Goal: Information Seeking & Learning: Learn about a topic

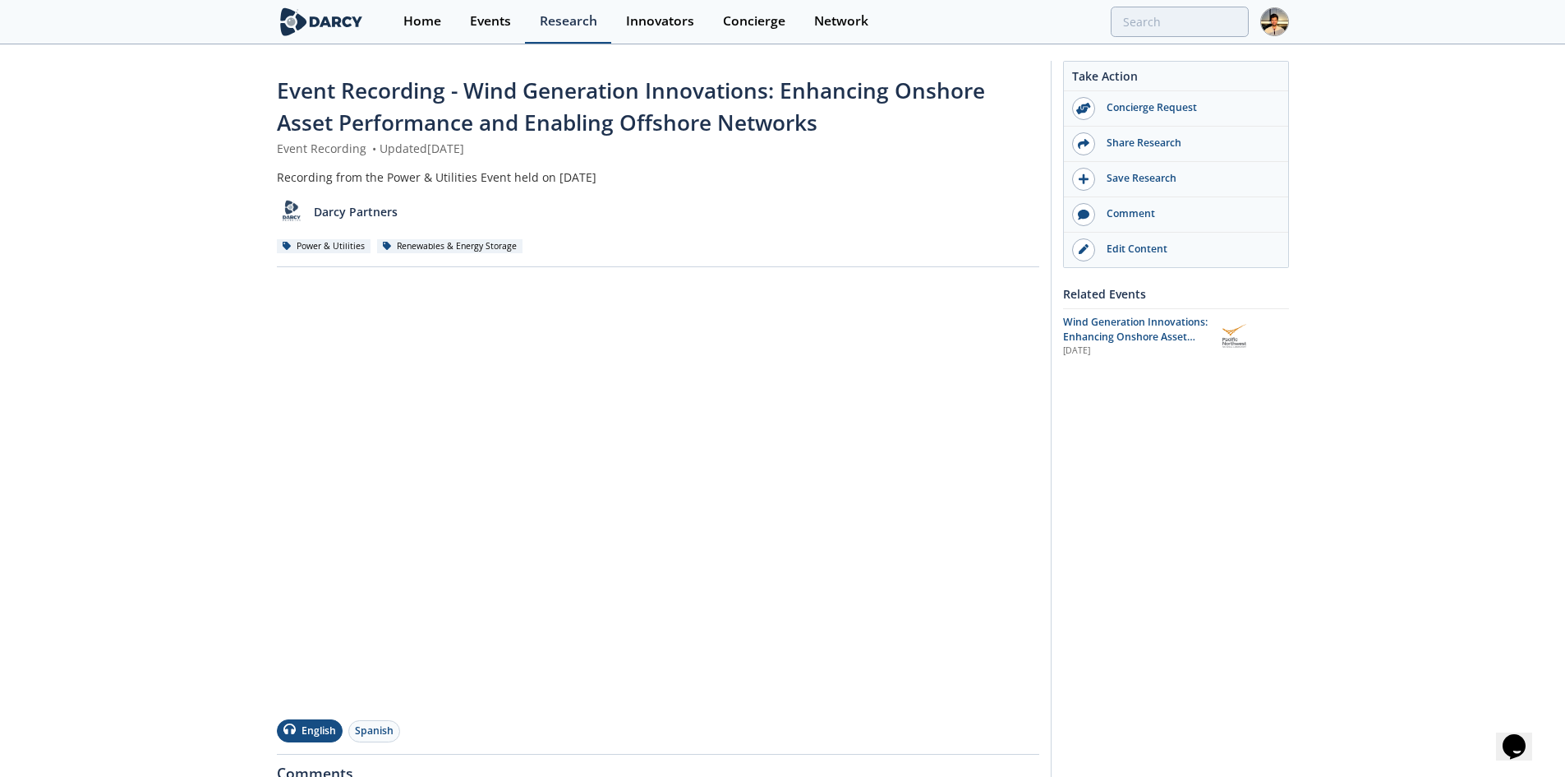
click at [575, 34] on link "Research" at bounding box center [568, 22] width 86 height 44
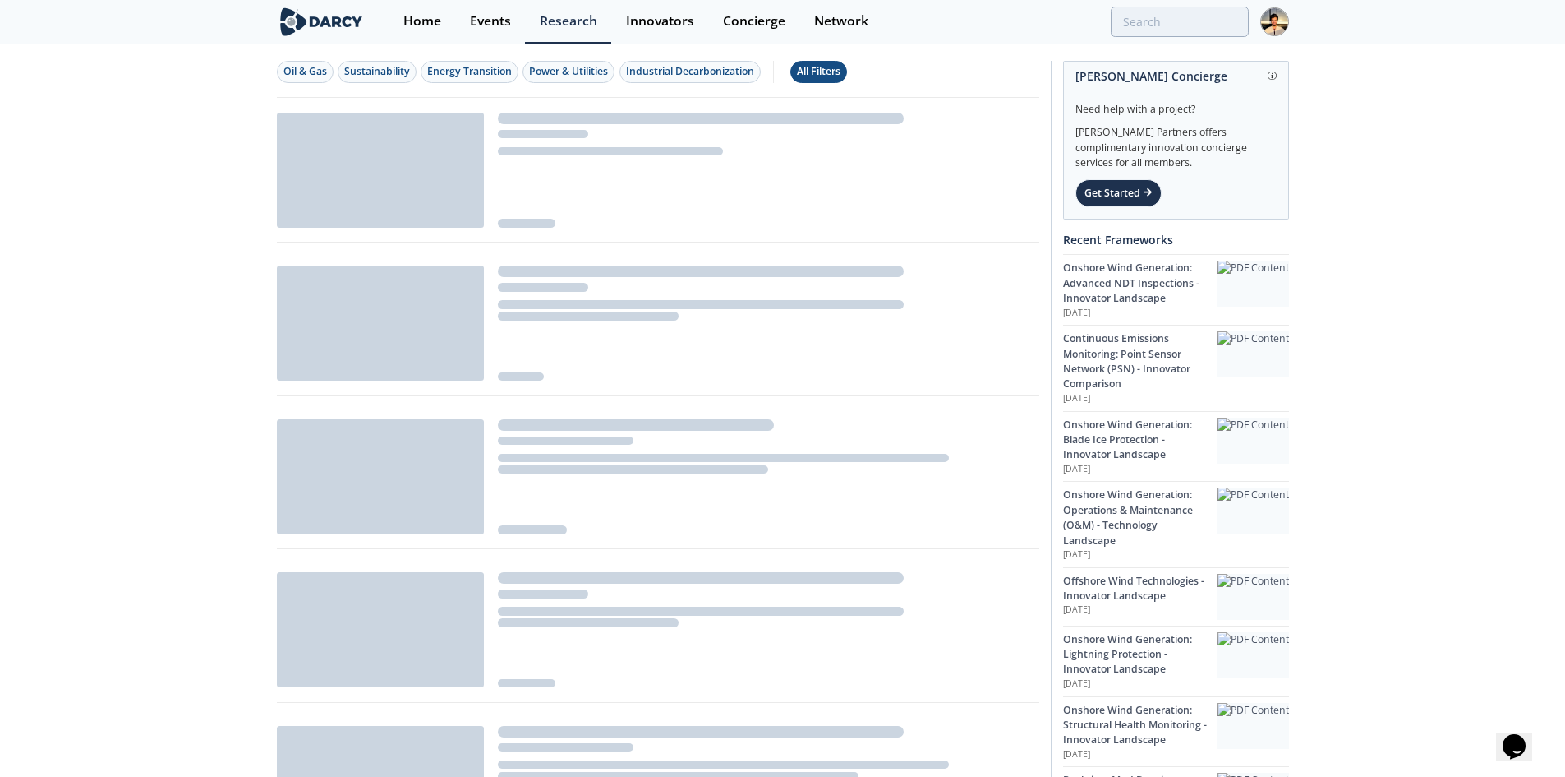
click at [841, 71] on div "All Filters" at bounding box center [819, 71] width 44 height 15
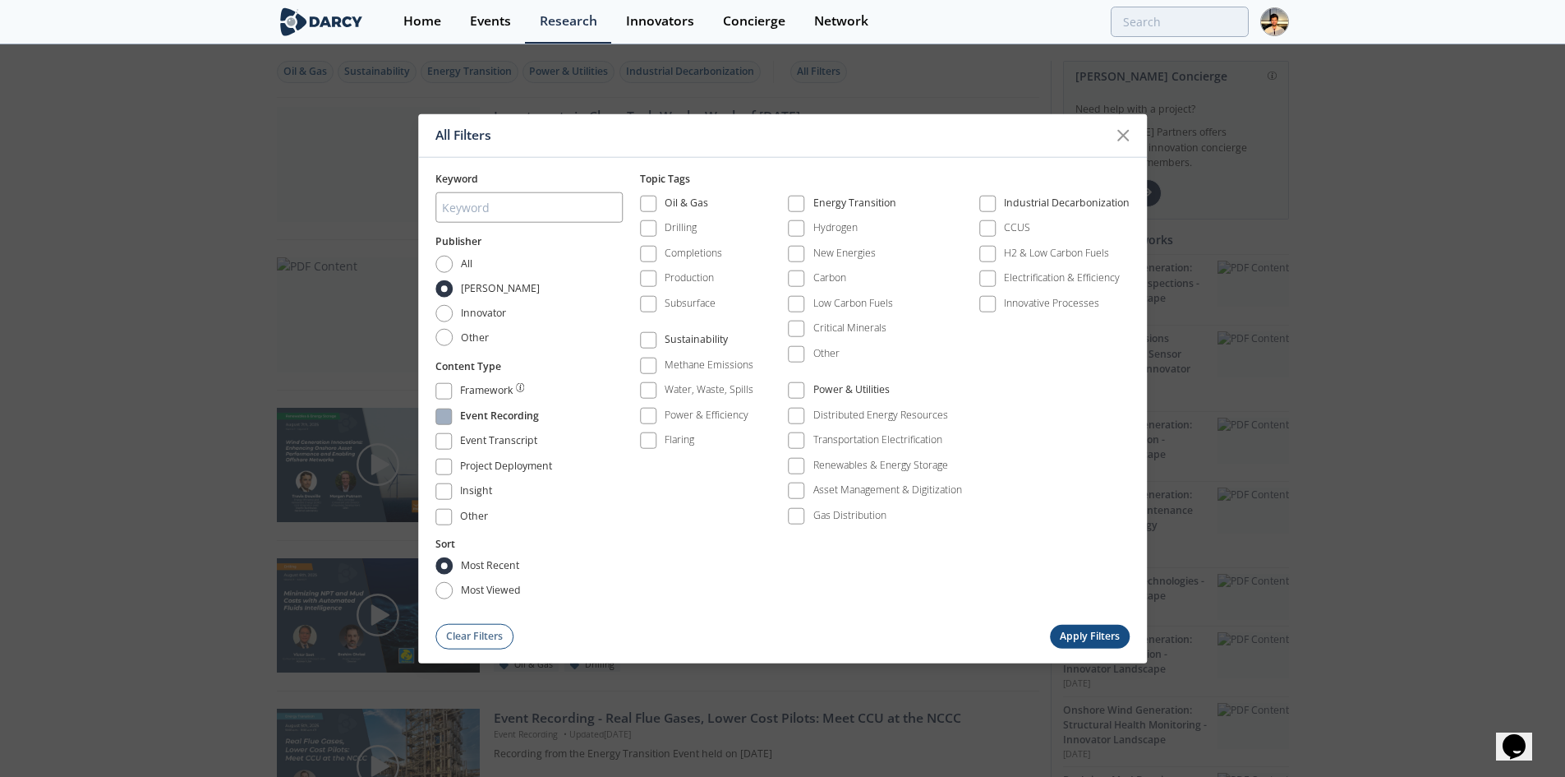
click at [510, 420] on div "Event Recording" at bounding box center [499, 418] width 79 height 20
click at [1103, 645] on button "Apply Filters" at bounding box center [1090, 636] width 81 height 24
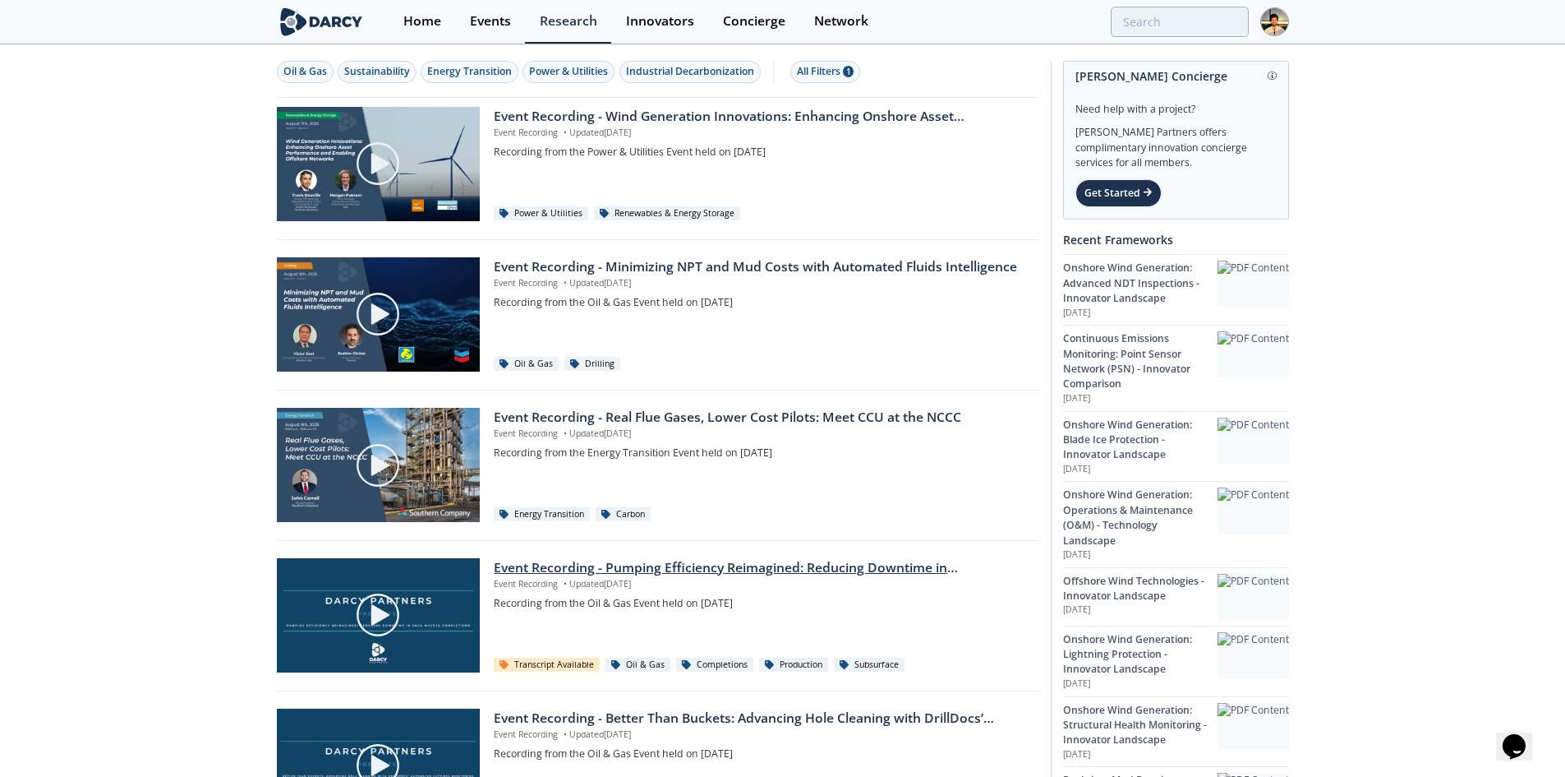
click at [609, 583] on p "Event Recording • Updated Aug 6, 2025" at bounding box center [760, 584] width 533 height 13
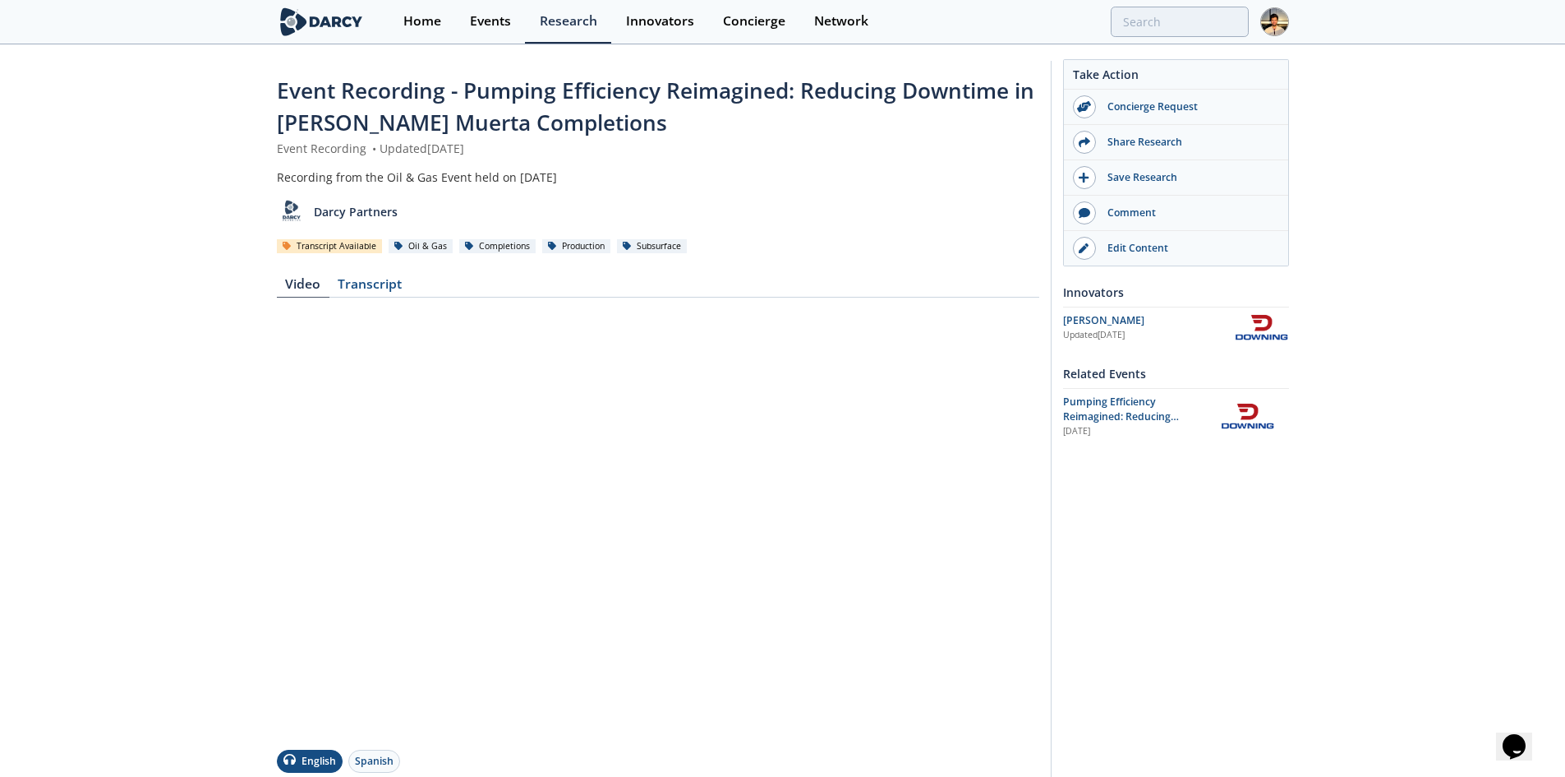
scroll to position [247, 0]
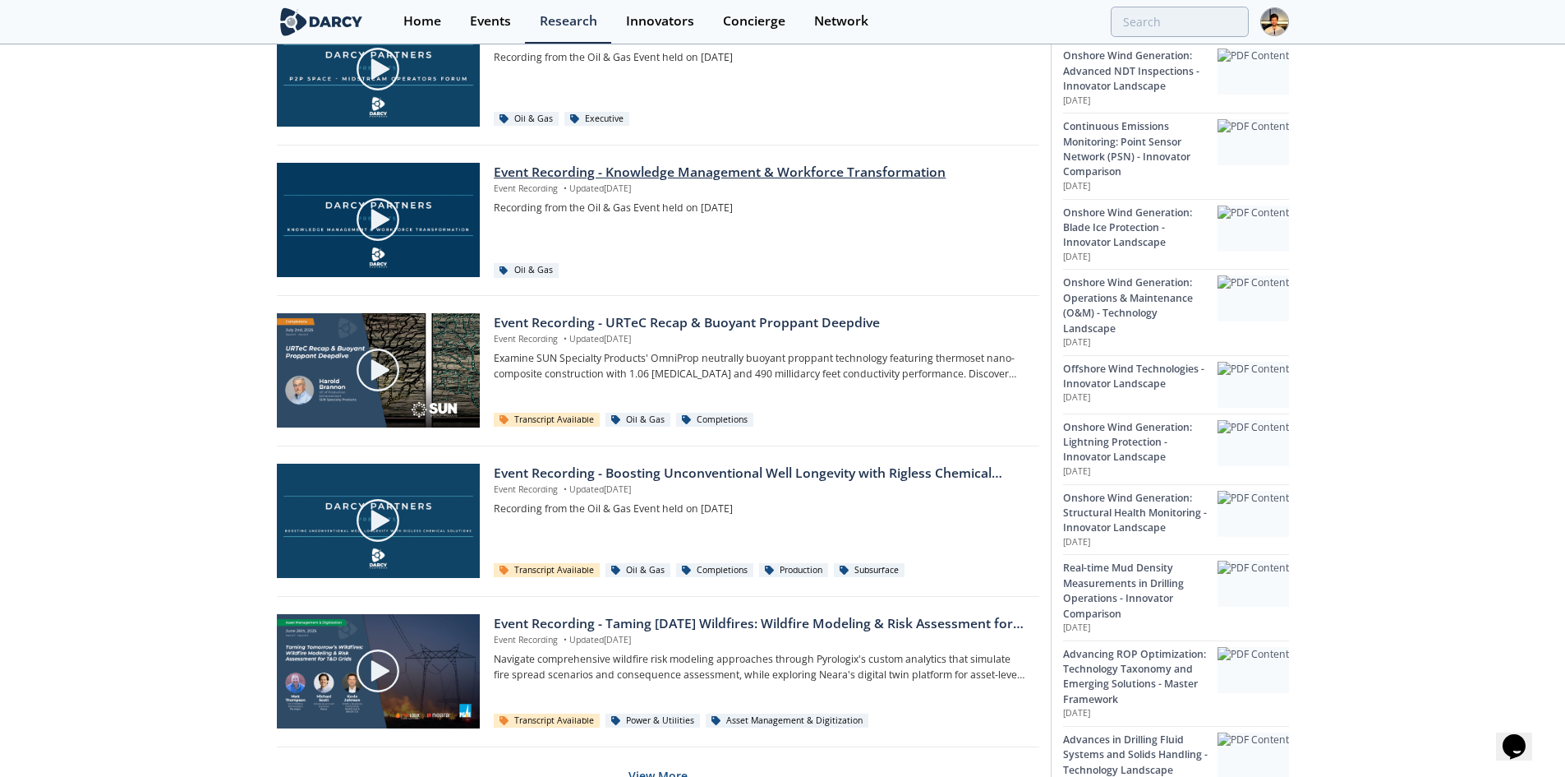
scroll to position [906, 0]
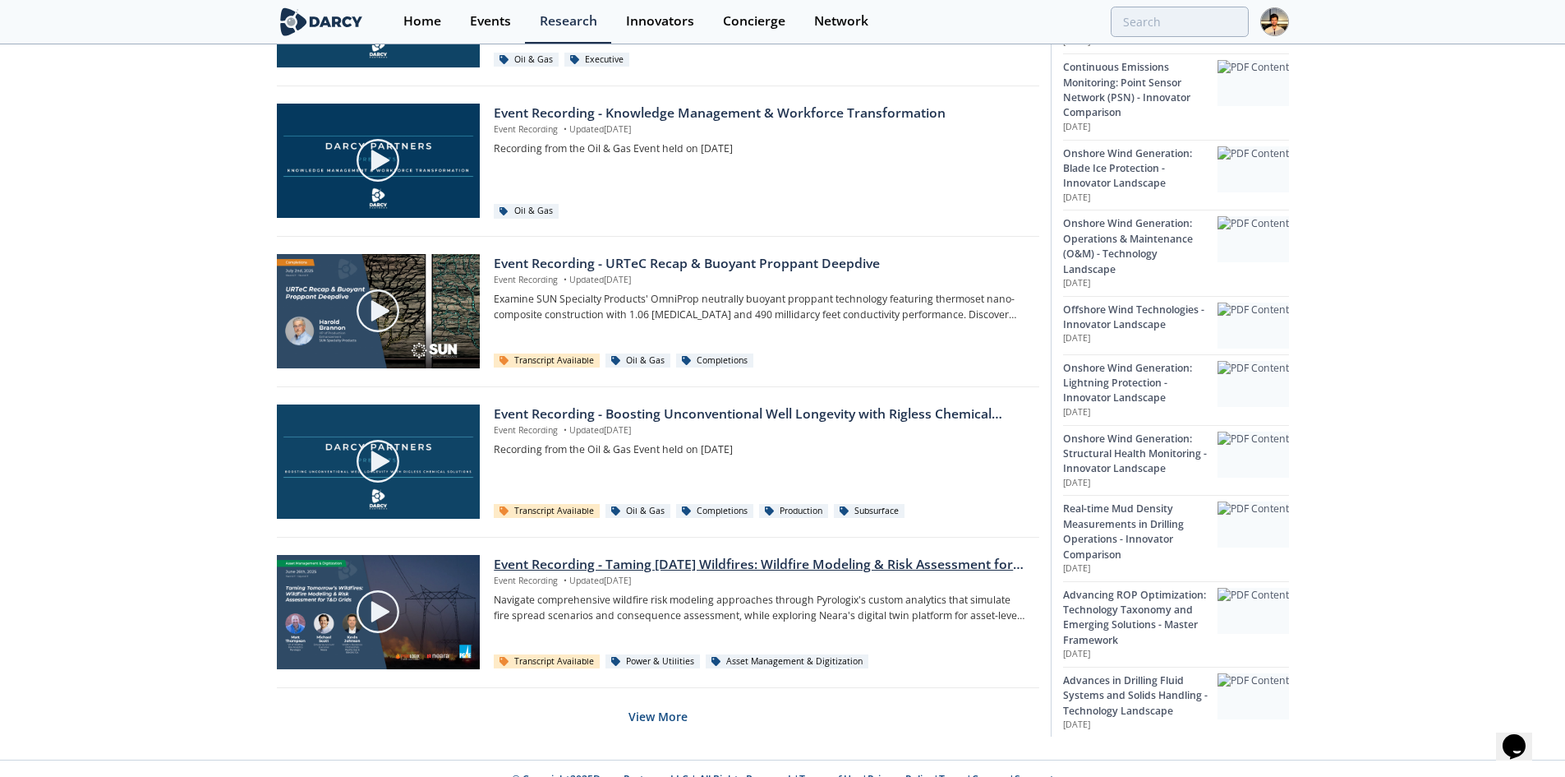
click at [629, 569] on div "Event Recording - Taming Tomorrow’s Wildfires: Wildfire Modeling & Risk Assessm…" at bounding box center [760, 565] width 533 height 20
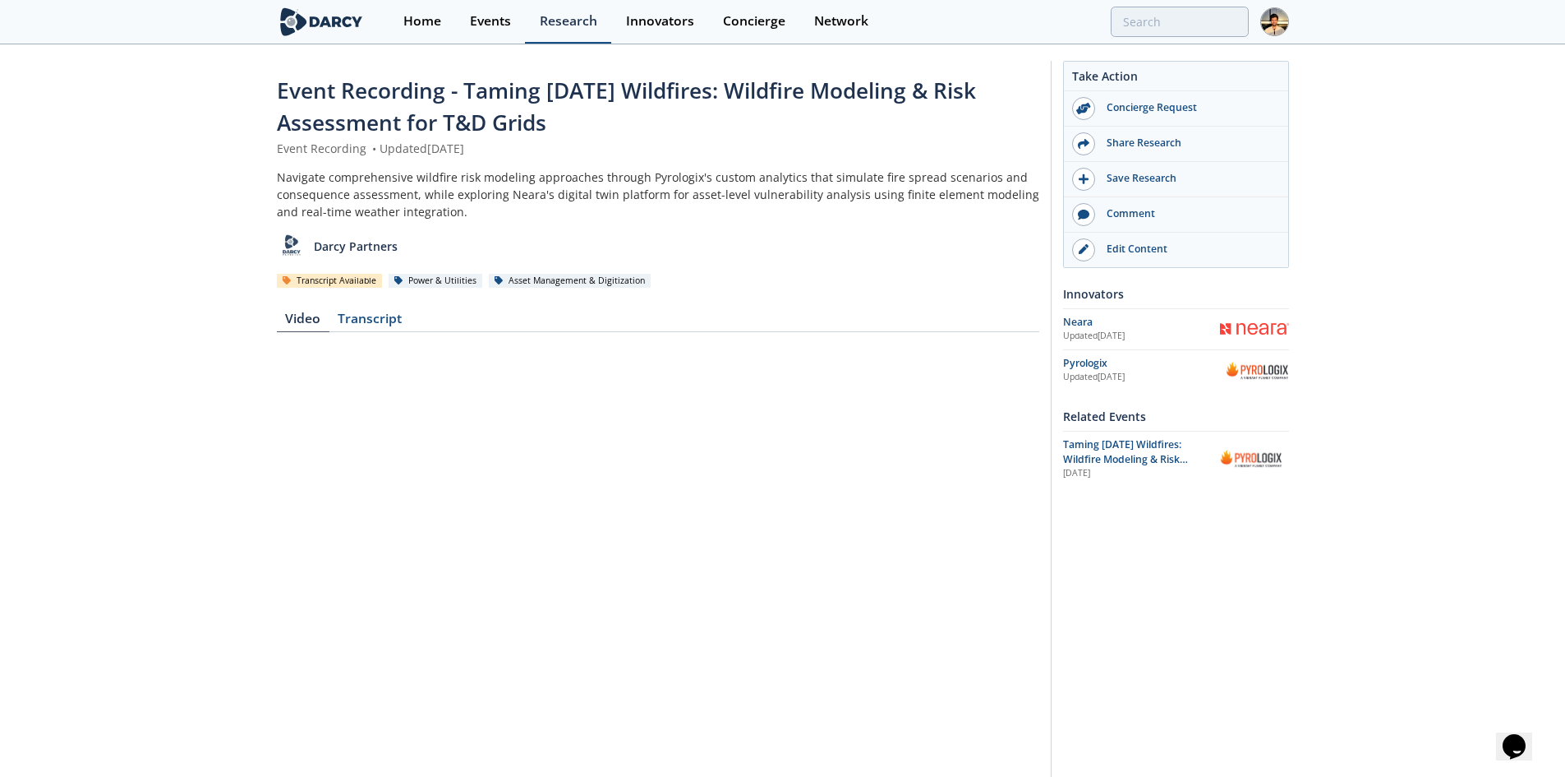
click at [553, 26] on div "Research" at bounding box center [569, 21] width 58 height 13
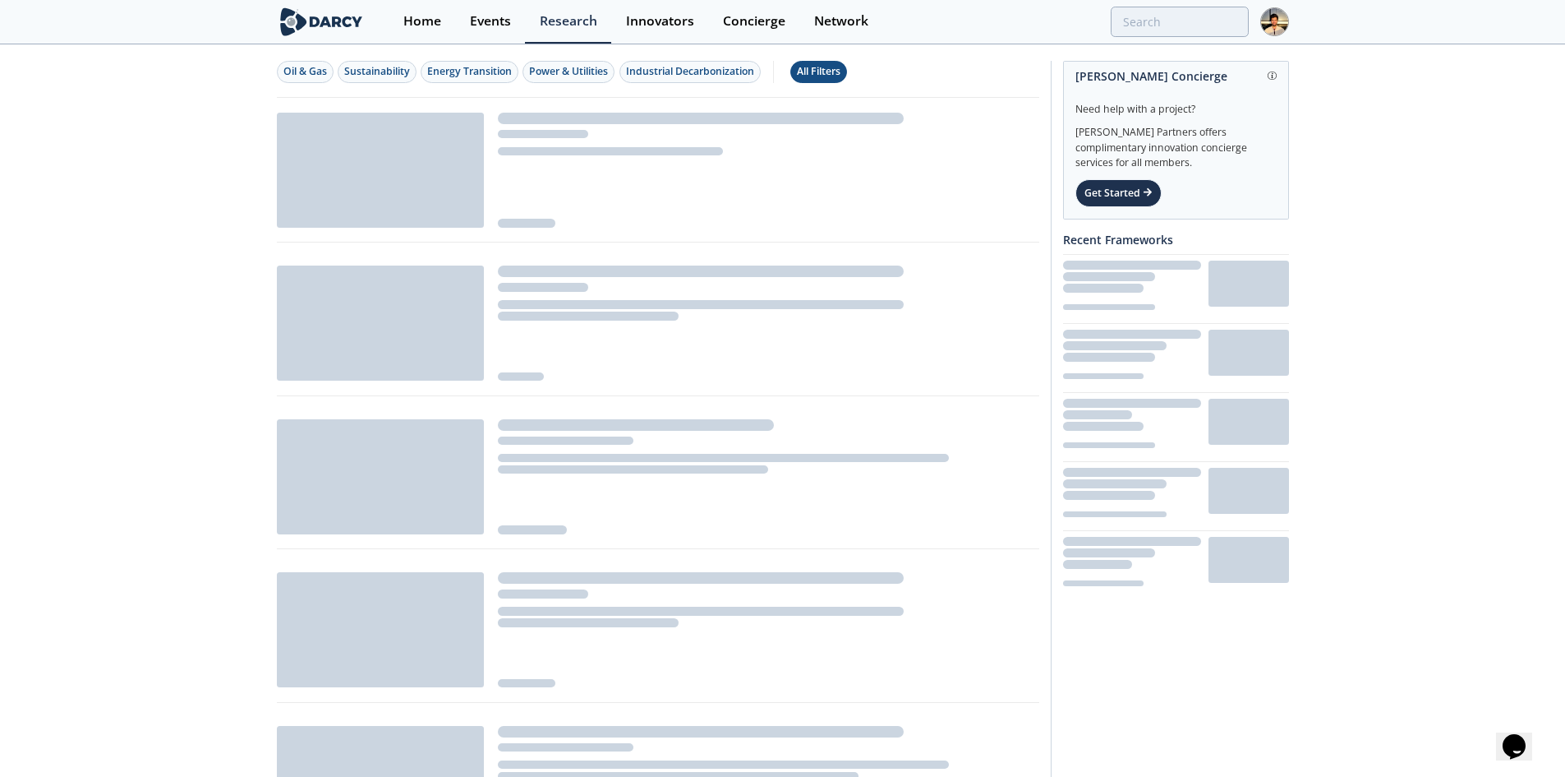
click at [840, 71] on div "All Filters" at bounding box center [819, 71] width 44 height 15
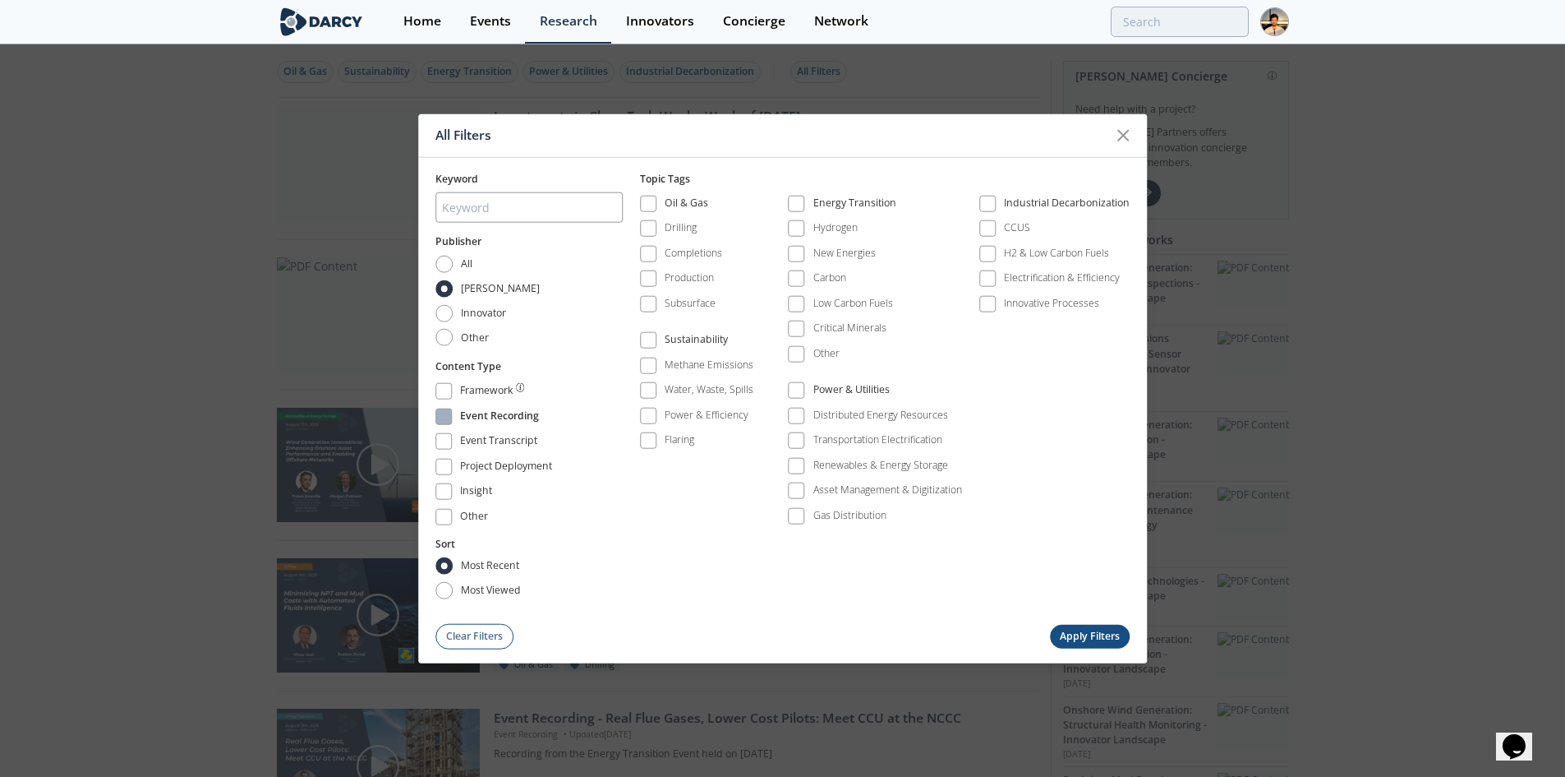
click at [505, 422] on div "Event Recording" at bounding box center [499, 418] width 79 height 20
click at [1083, 637] on button "Apply Filters" at bounding box center [1090, 636] width 81 height 24
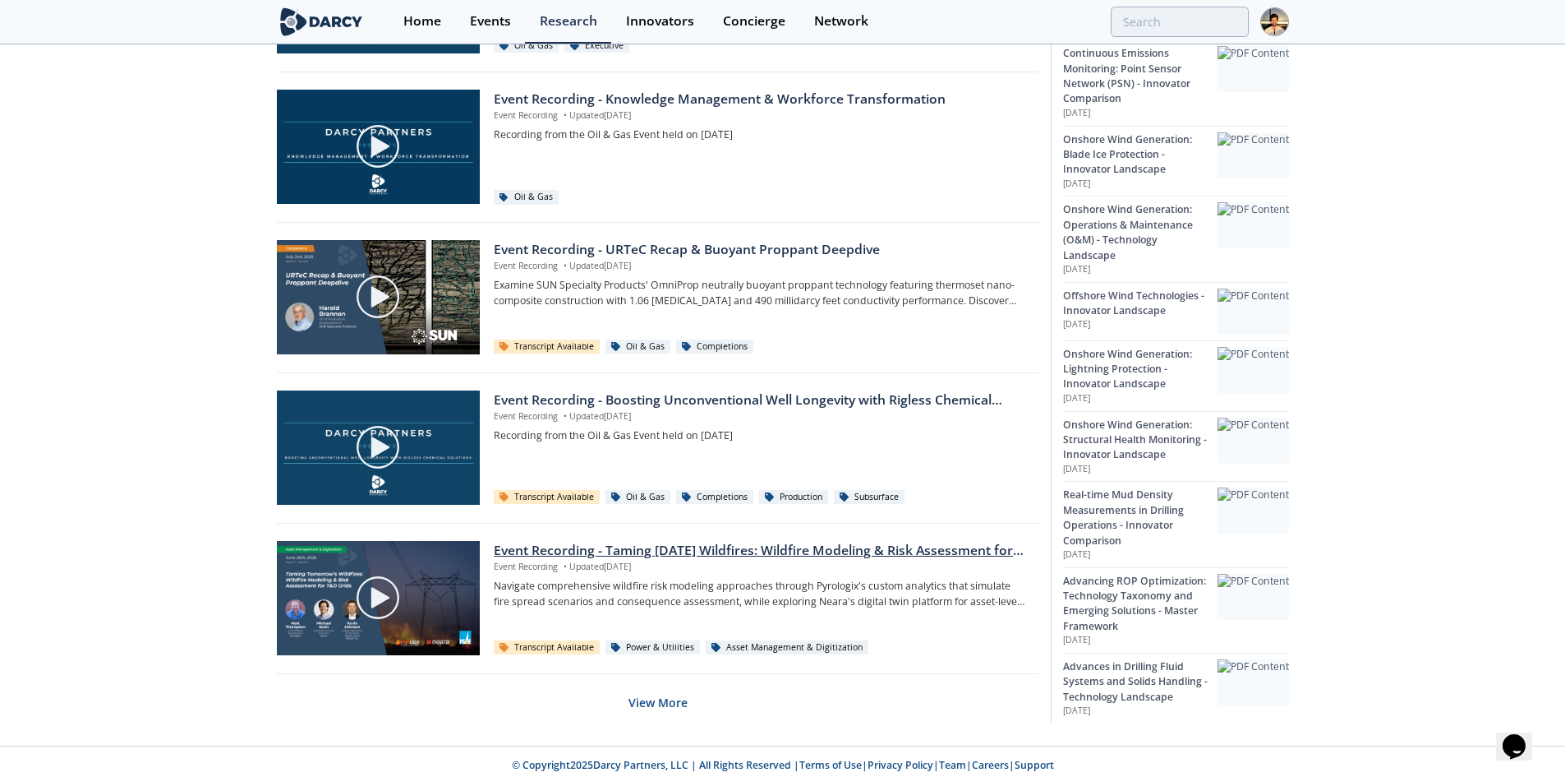
scroll to position [928, 0]
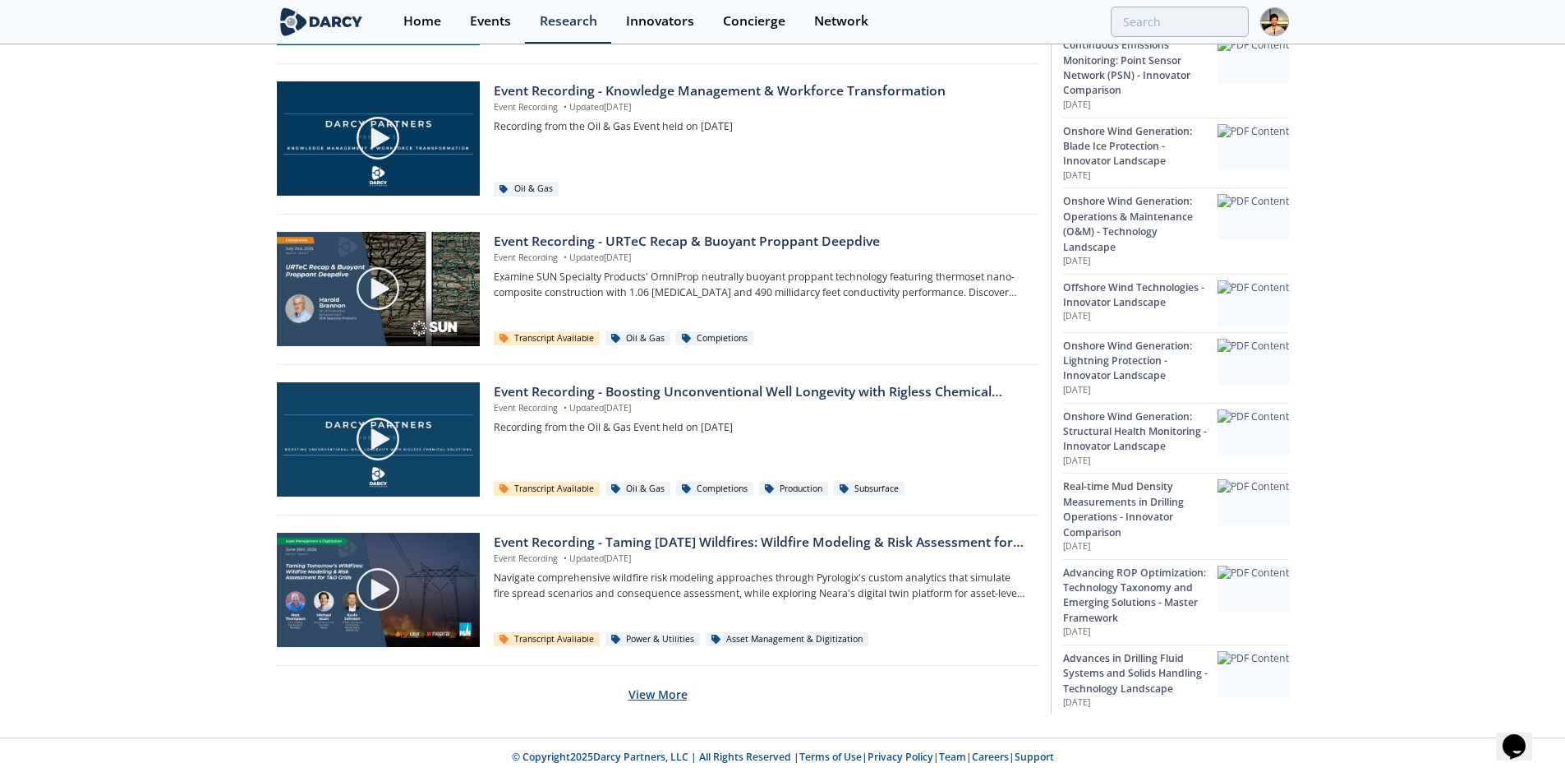
click at [680, 684] on button "View More" at bounding box center [658, 694] width 59 height 40
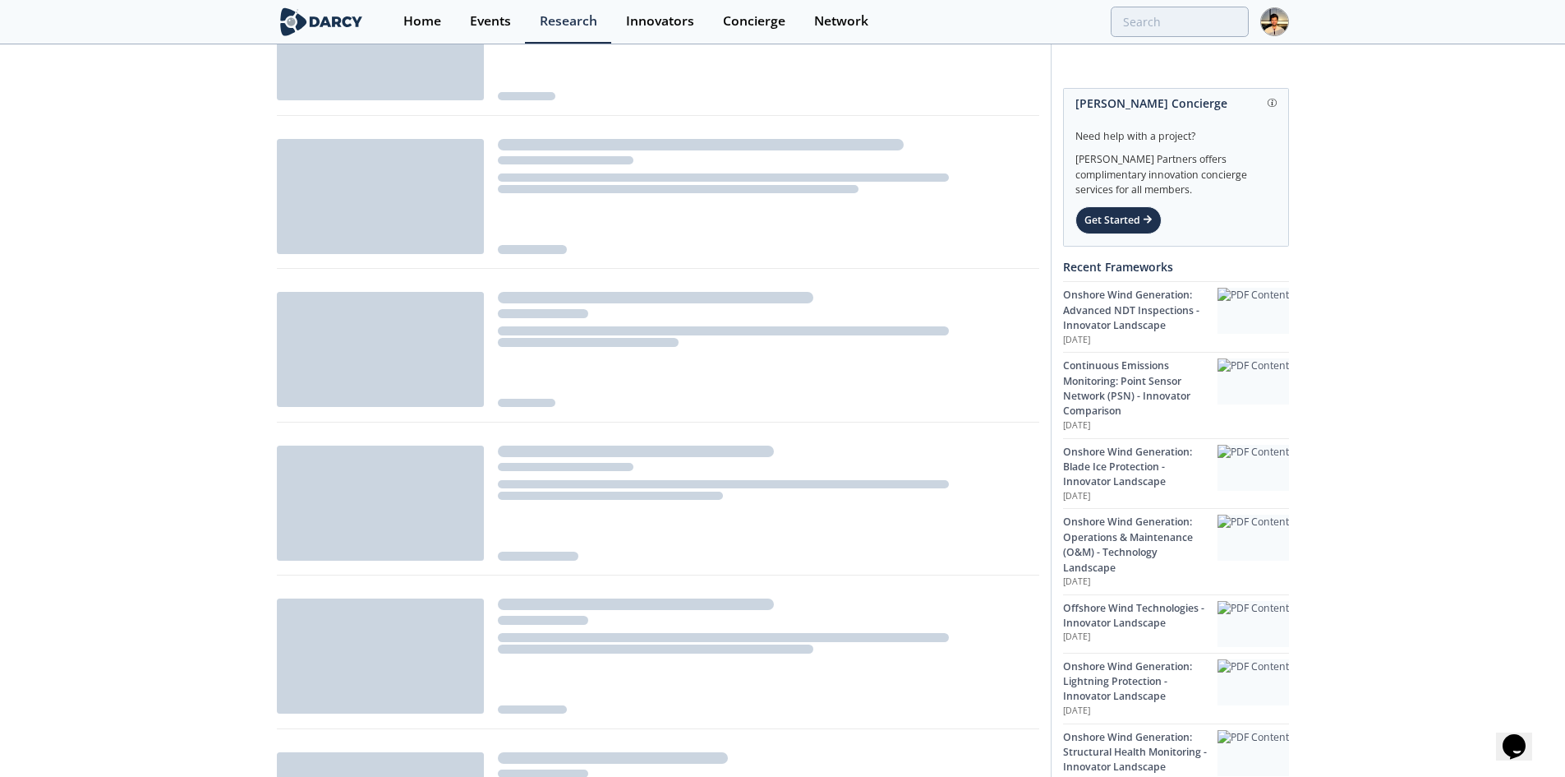
scroll to position [2411, 0]
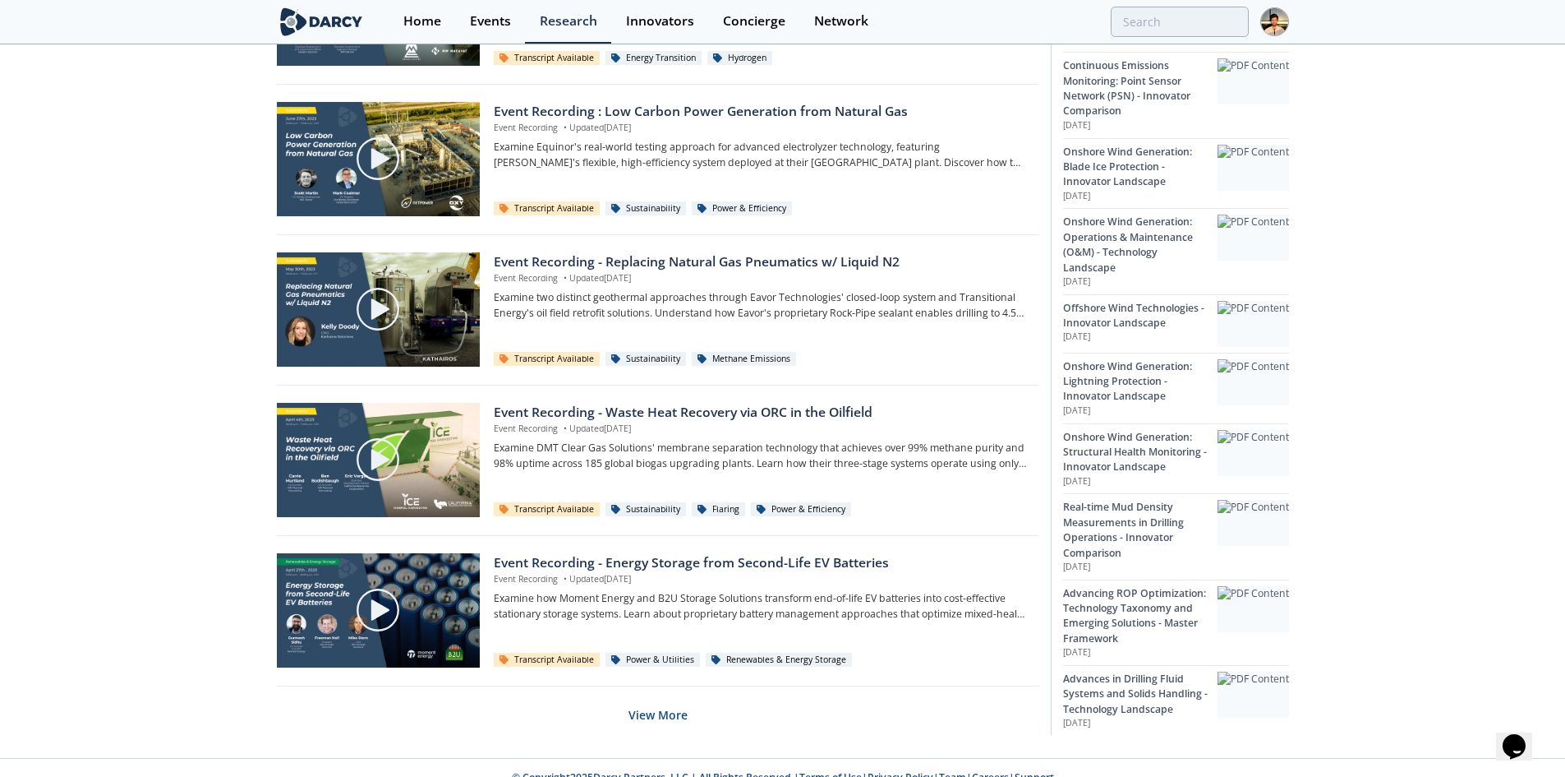
click at [671, 712] on button "View More" at bounding box center [658, 714] width 59 height 40
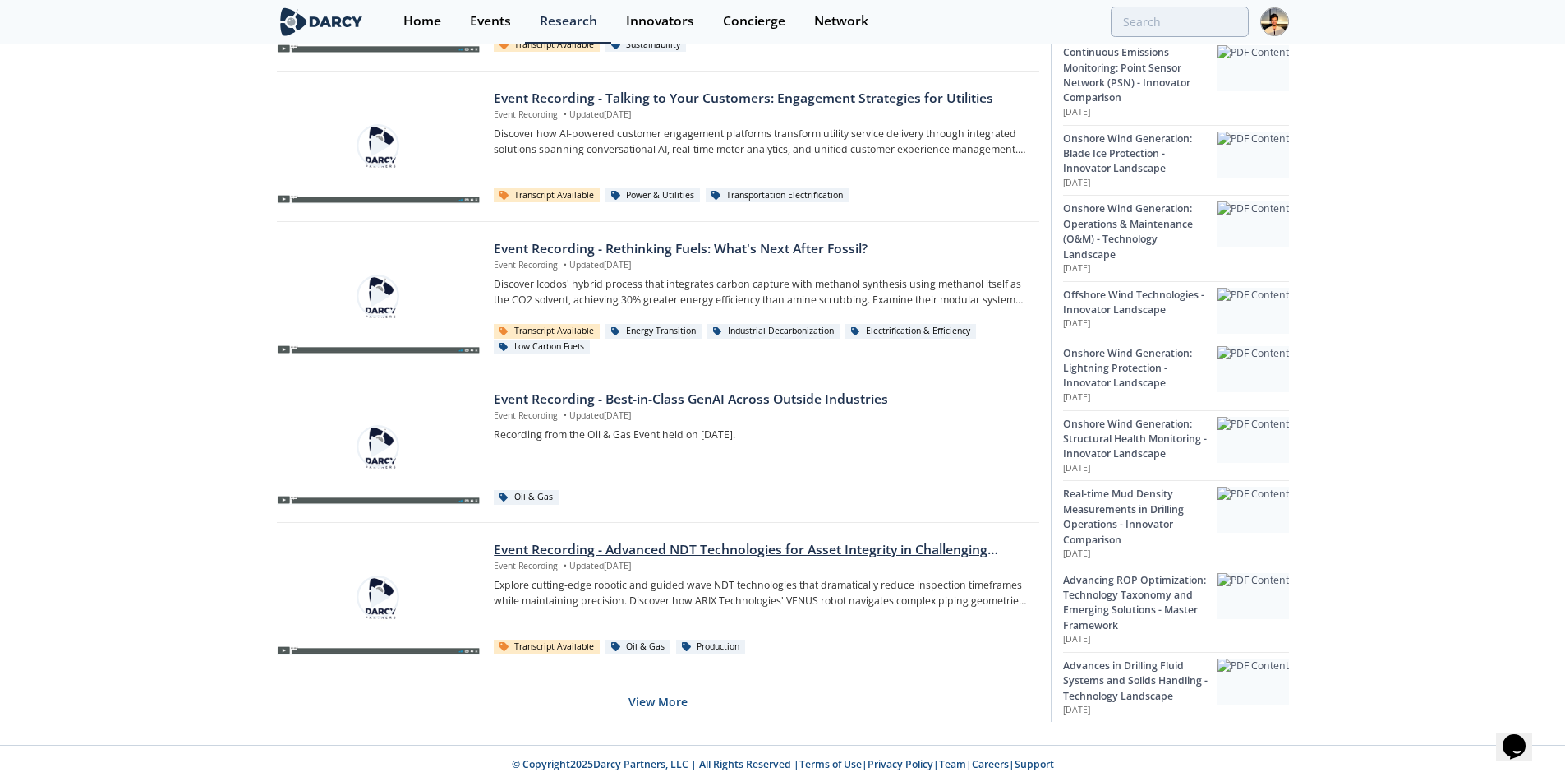
scroll to position [3935, 0]
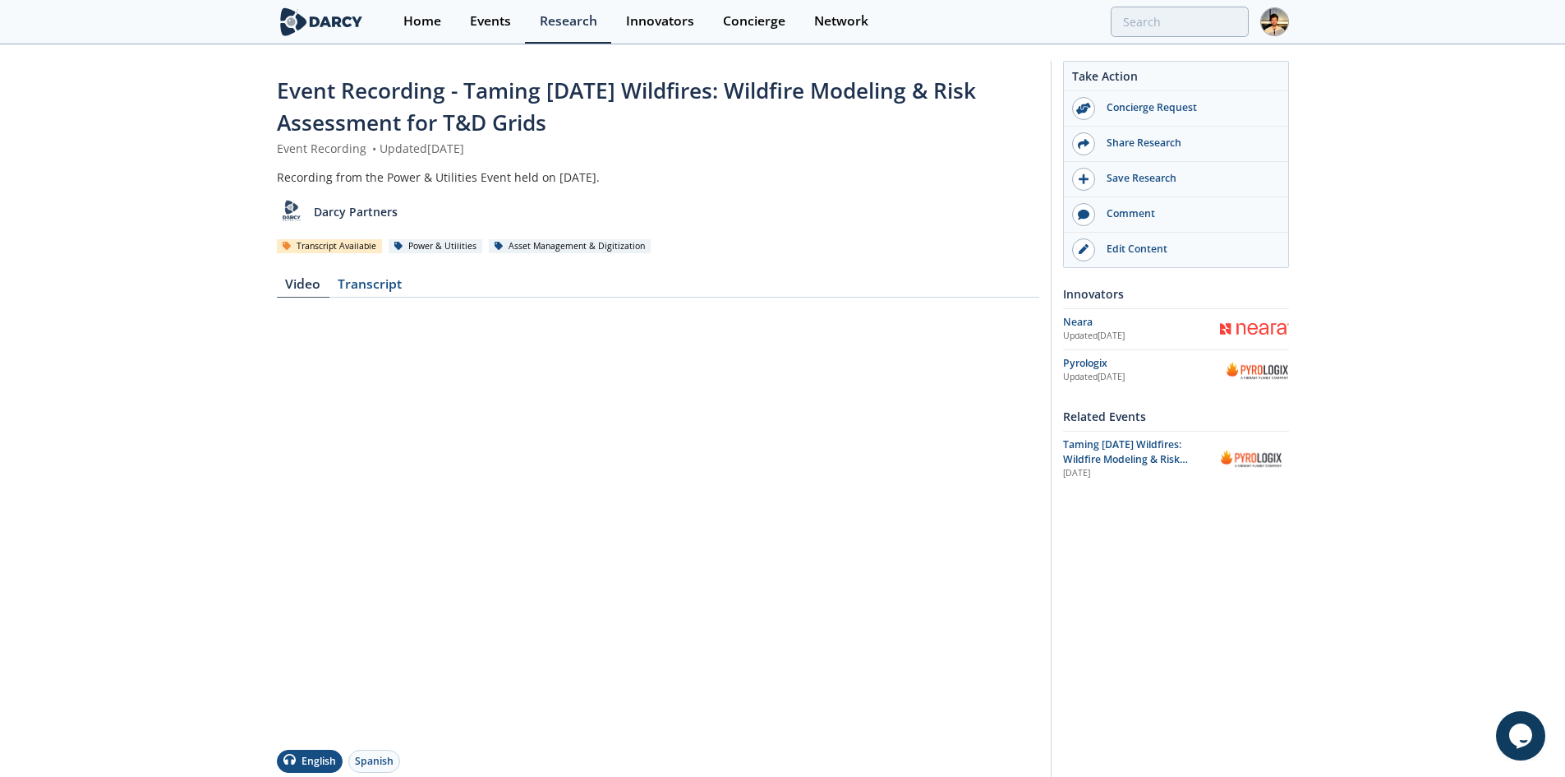
click at [866, 99] on span "Event Recording - Taming Tomorrow’s Wildfires: Wildfire Modeling & Risk Assessm…" at bounding box center [626, 107] width 699 height 62
click at [1156, 261] on link "Edit Content" at bounding box center [1176, 250] width 224 height 35
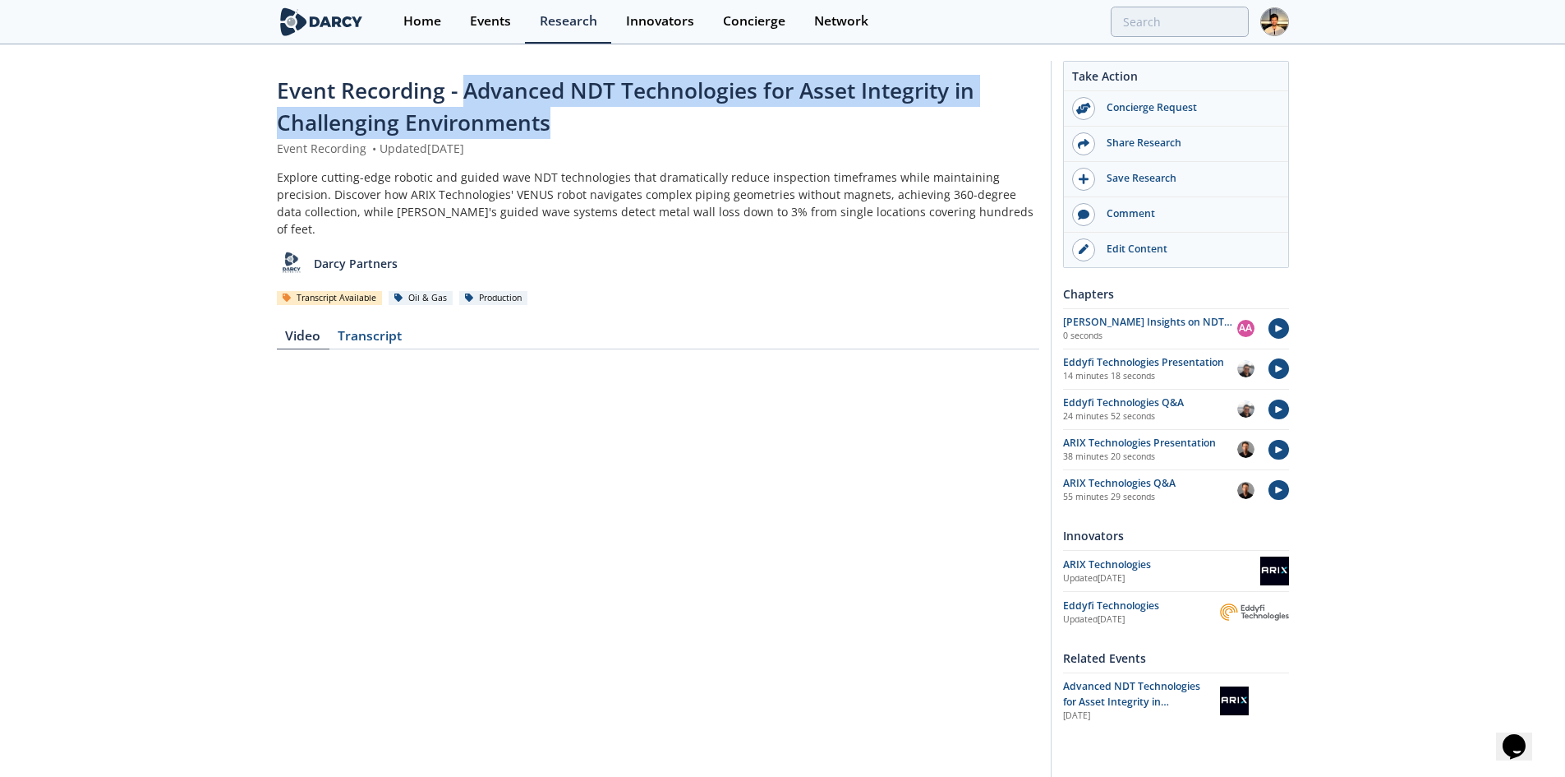
drag, startPoint x: 464, startPoint y: 88, endPoint x: 599, endPoint y: 121, distance: 138.7
click at [599, 121] on div "Event Recording - Advanced NDT Technologies for Asset Integrity in Challenging …" at bounding box center [658, 107] width 763 height 65
copy span "Advanced NDT Technologies for Asset Integrity in Challenging Environments"
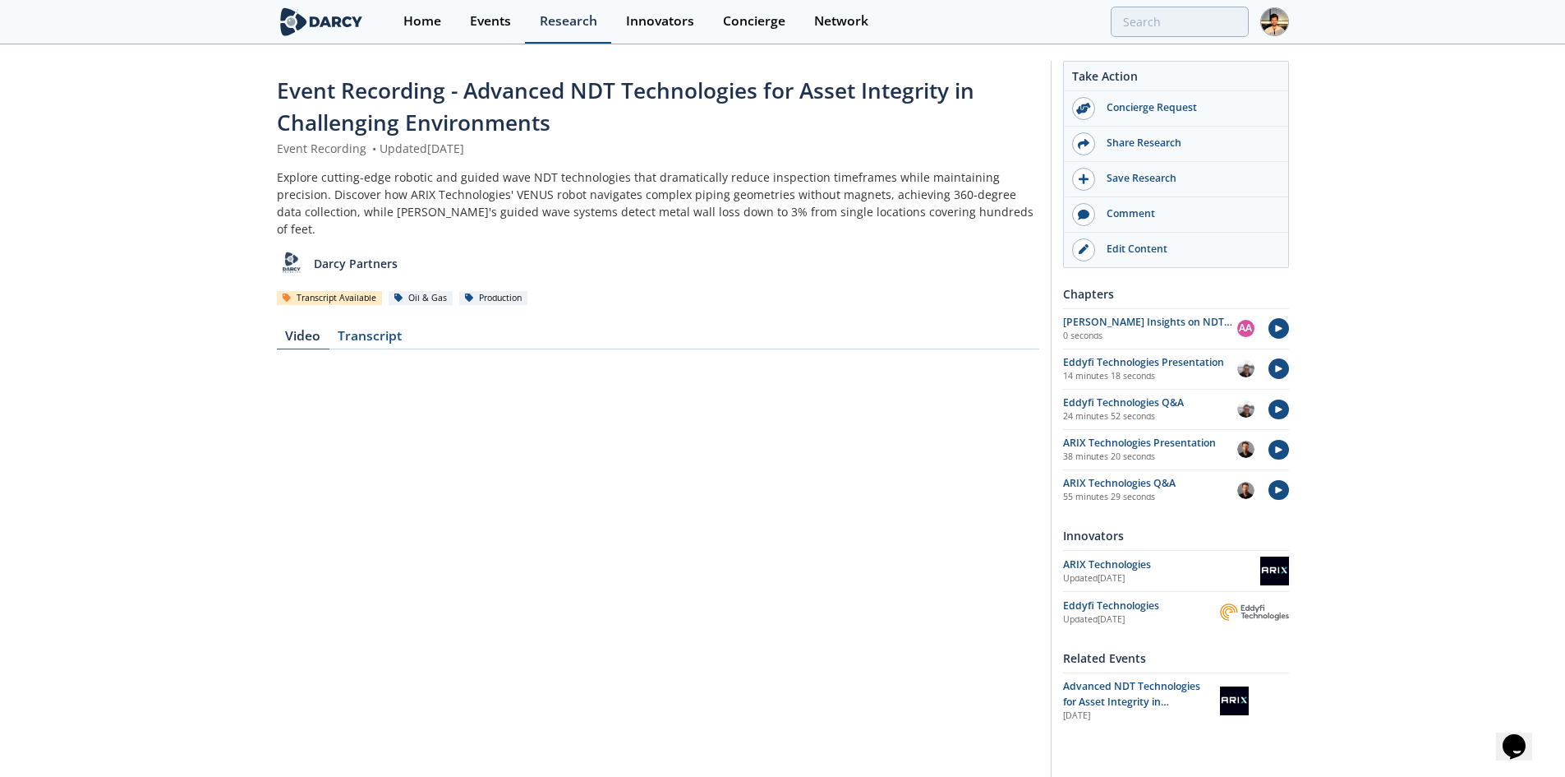
click at [561, 24] on div "Research" at bounding box center [569, 21] width 58 height 13
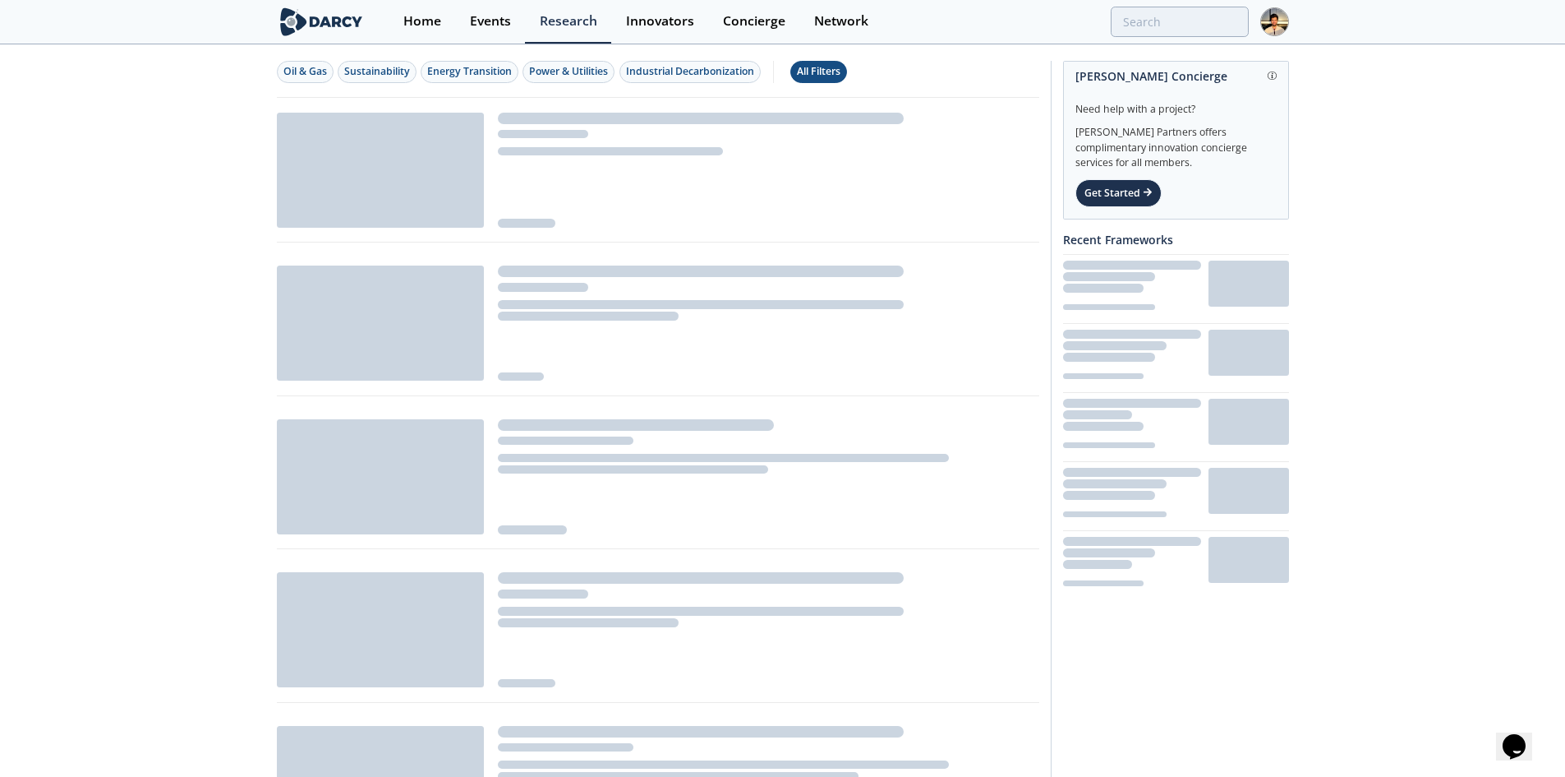
click at [827, 61] on button "All Filters" at bounding box center [818, 72] width 57 height 22
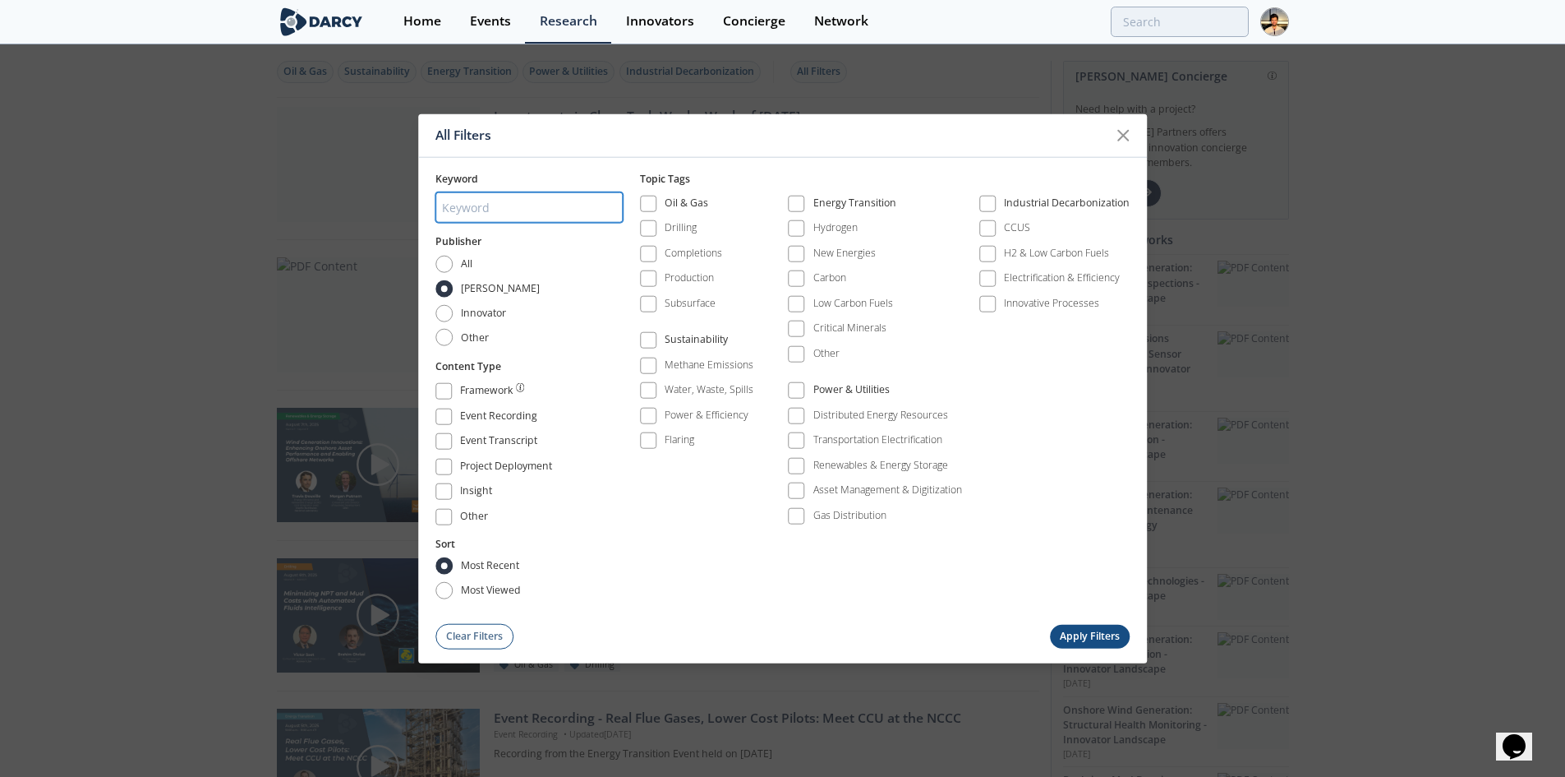
click at [503, 204] on input "search" at bounding box center [529, 207] width 187 height 30
paste input "https://darcy-connect-staging-189228.netlify.app/research/voluntary-vs-complian…"
type input "https://darcy-connect-staging-189228.netlify.app/research/voluntary-vs-complian…"
click at [190, 118] on div "All Filters Keyword https://darcy-connect-staging-189228.netlify.app/research/v…" at bounding box center [782, 388] width 1565 height 777
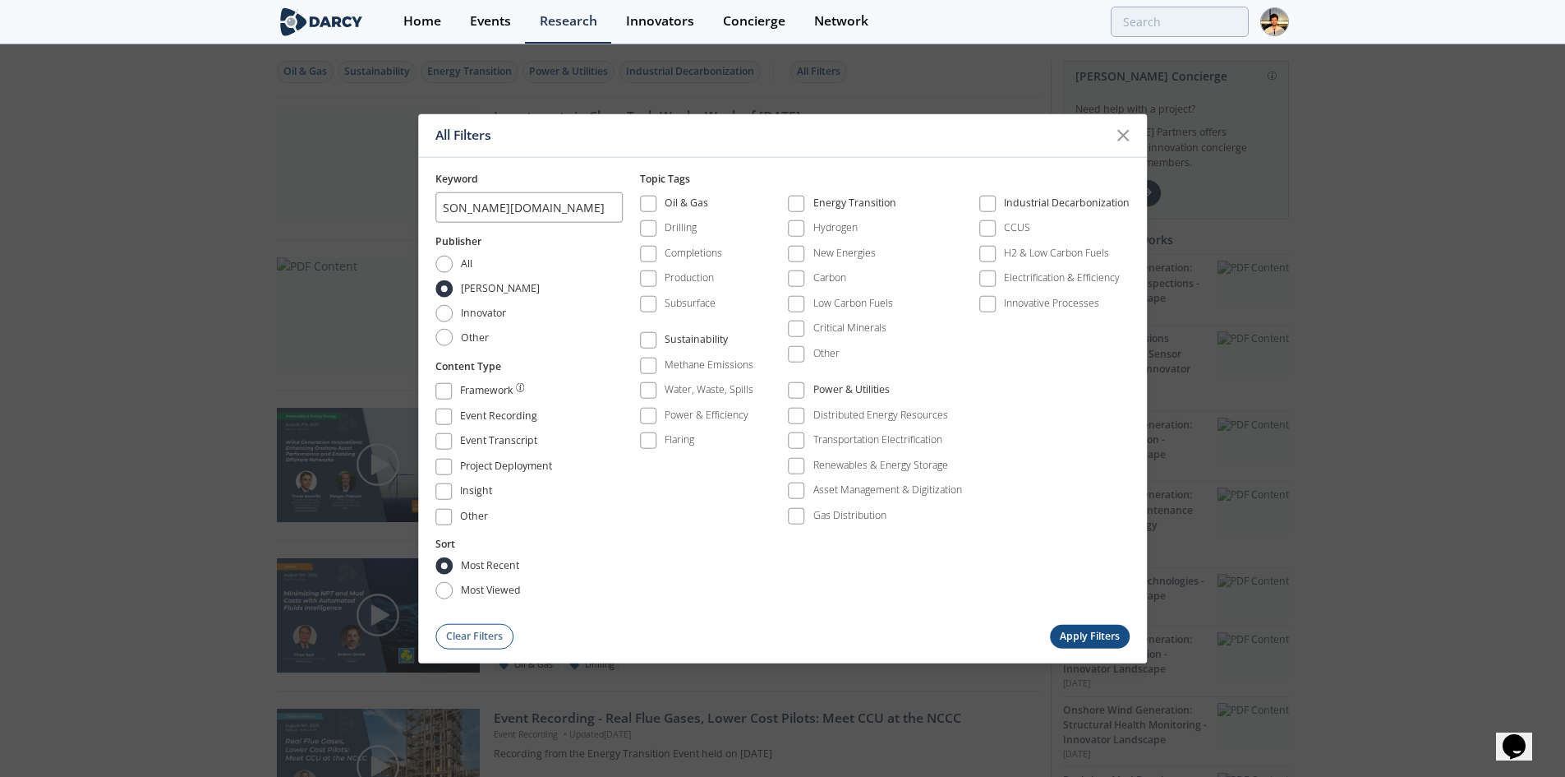
scroll to position [0, 0]
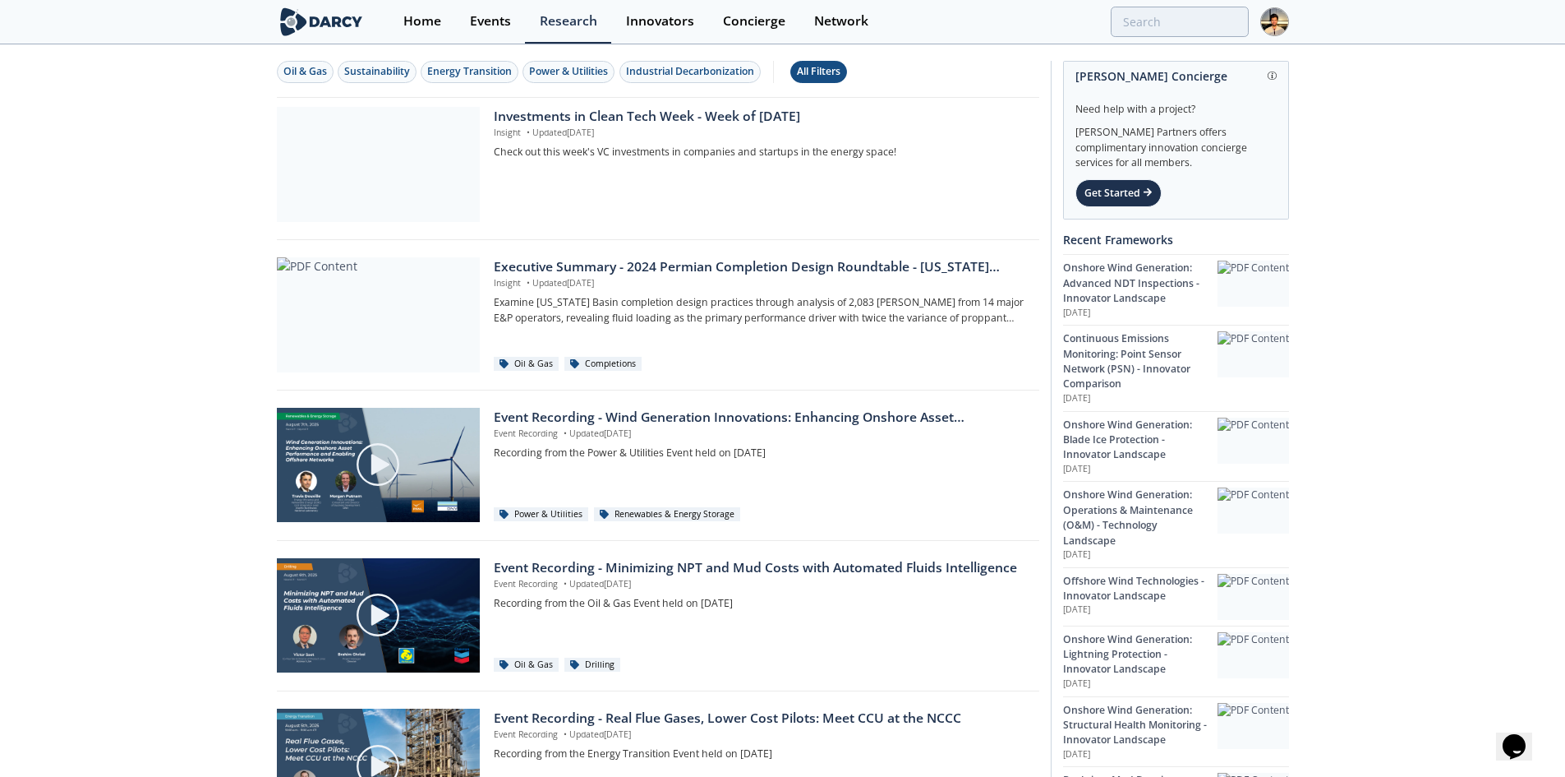
click at [827, 67] on div "All Filters" at bounding box center [819, 71] width 44 height 15
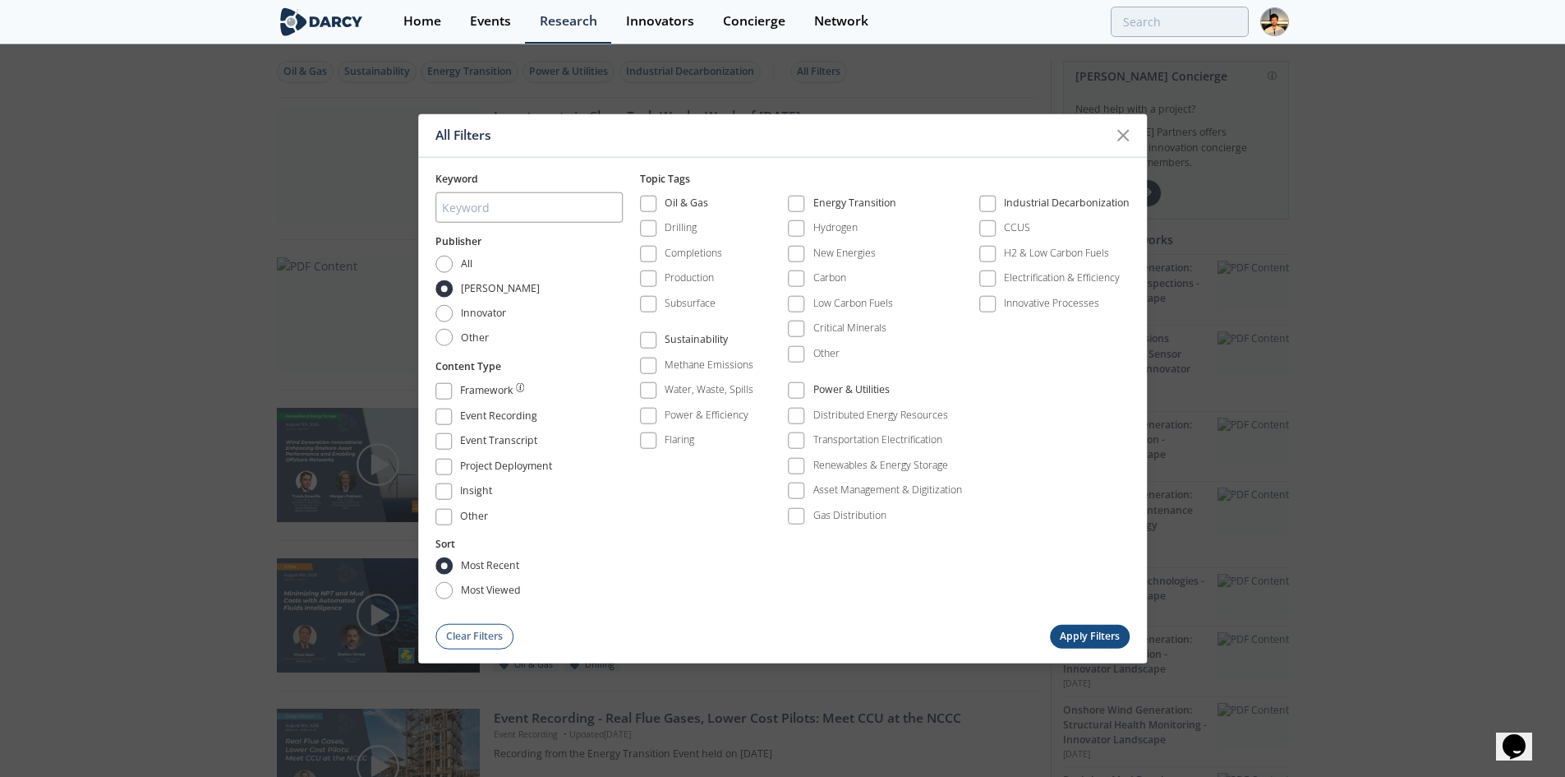
click at [486, 224] on div at bounding box center [529, 208] width 187 height 42
click at [495, 214] on input "search" at bounding box center [529, 207] width 187 height 30
paste input "Voluntary vs. Compliance: Carbon Markets"
type input "Voluntary vs. Compliance: Carbon Markets"
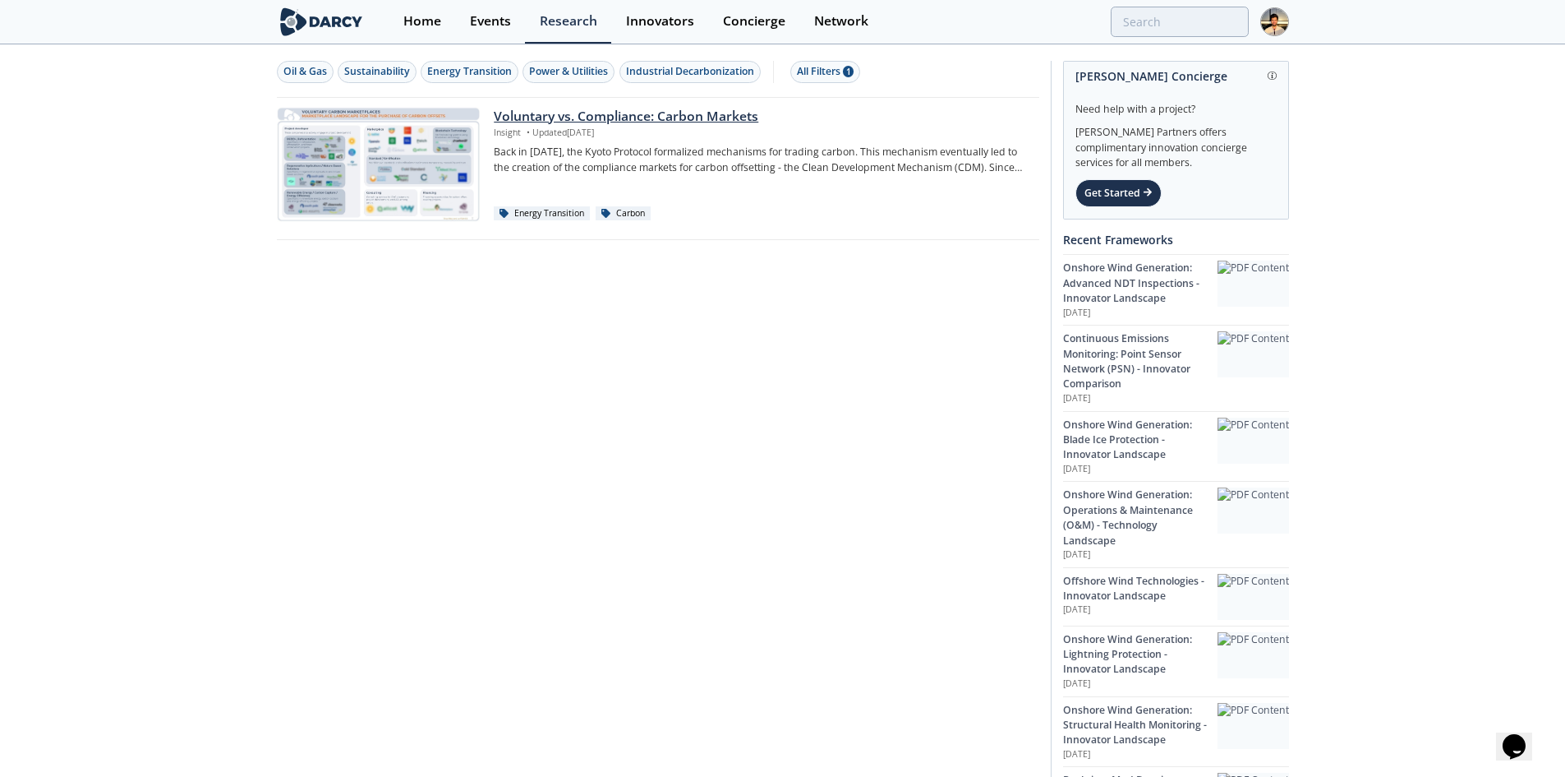
click at [632, 127] on p "Insight • Updated Jan 4, 2022" at bounding box center [760, 133] width 533 height 13
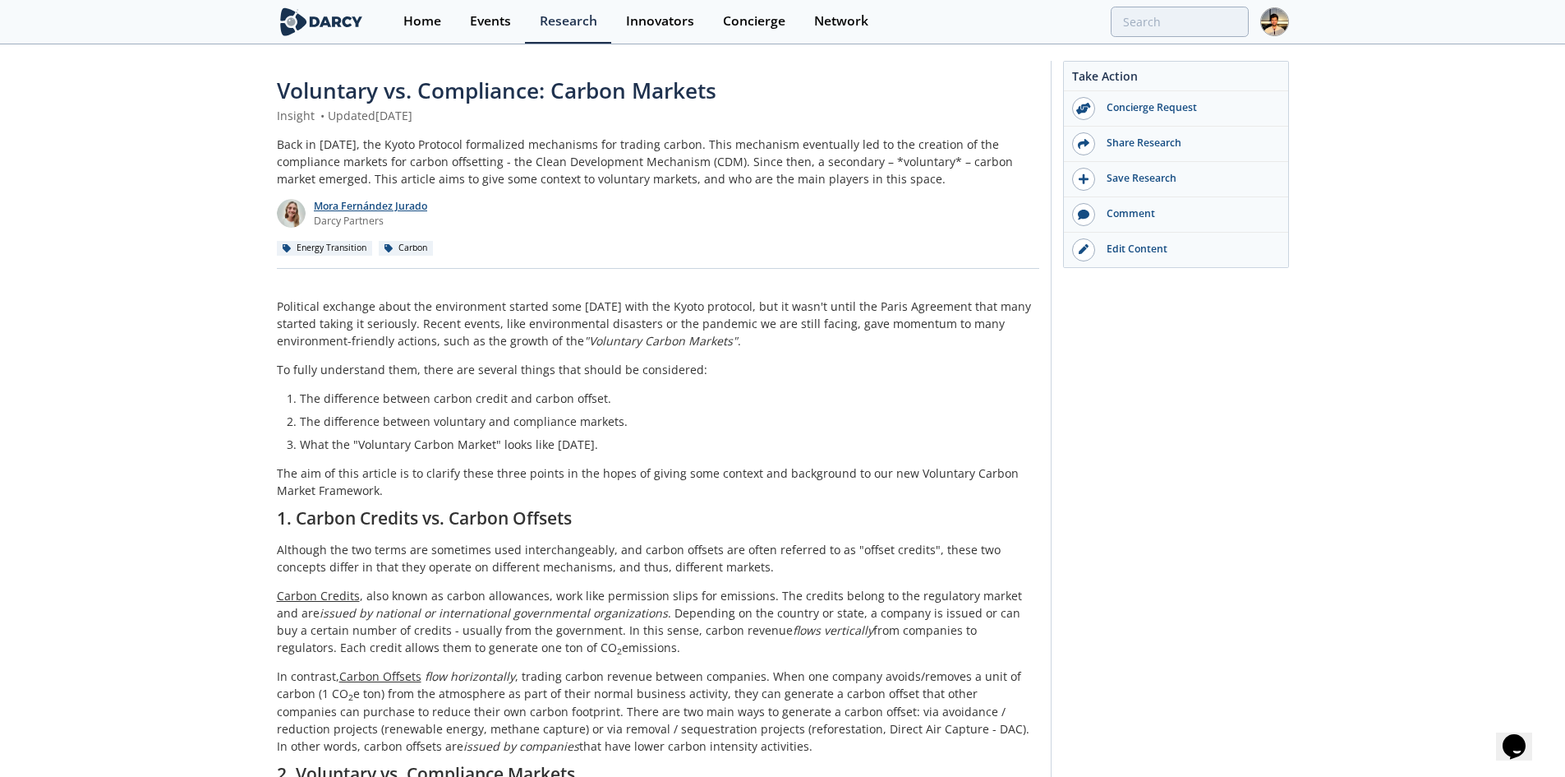
click at [391, 211] on p "Mora Fernández Jurado" at bounding box center [370, 206] width 113 height 15
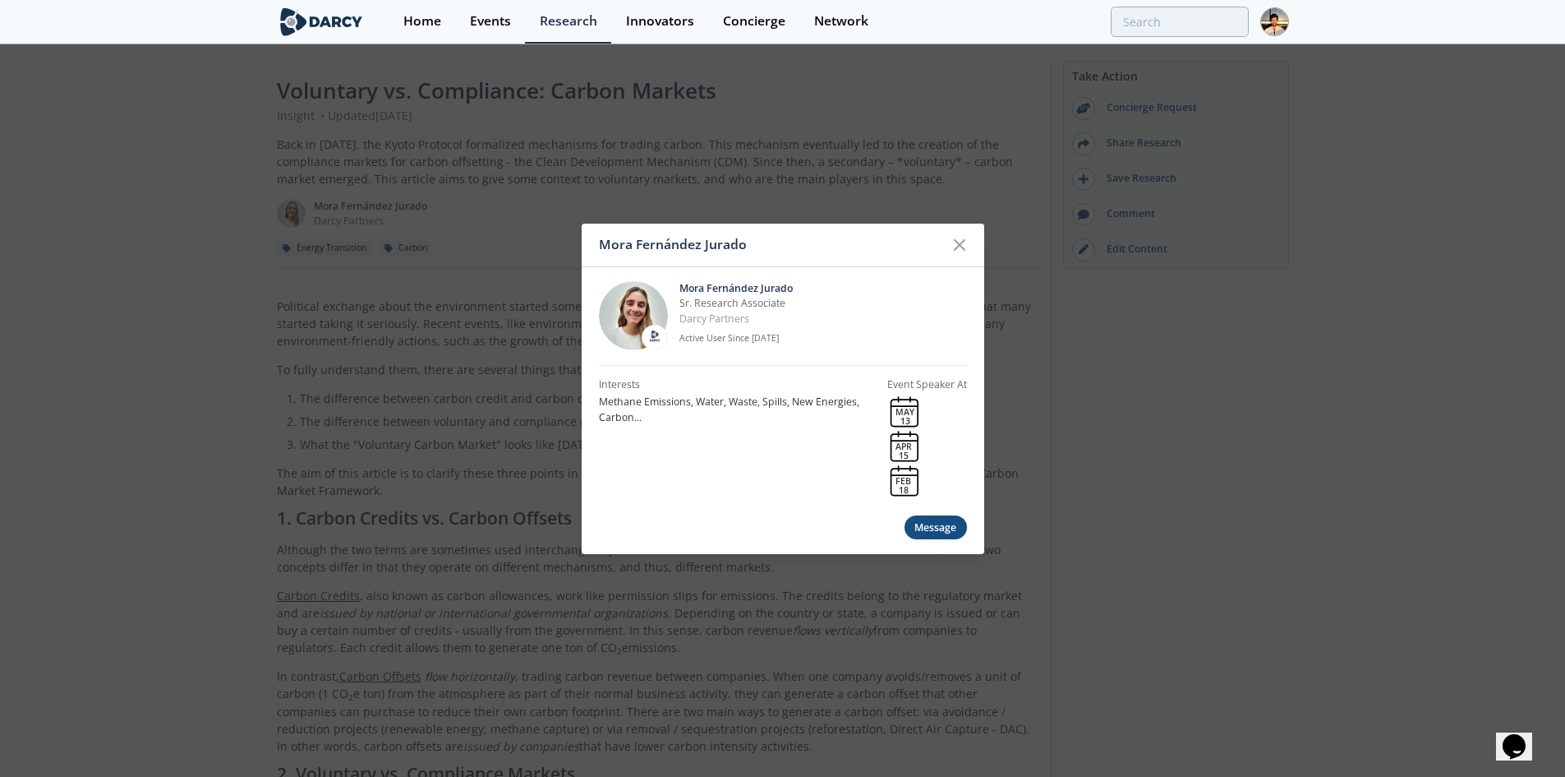
click at [118, 437] on div "Mora Fernández Jurado Mora Fernández Jurado Sr. Research Associate Darcy Partne…" at bounding box center [782, 388] width 1565 height 777
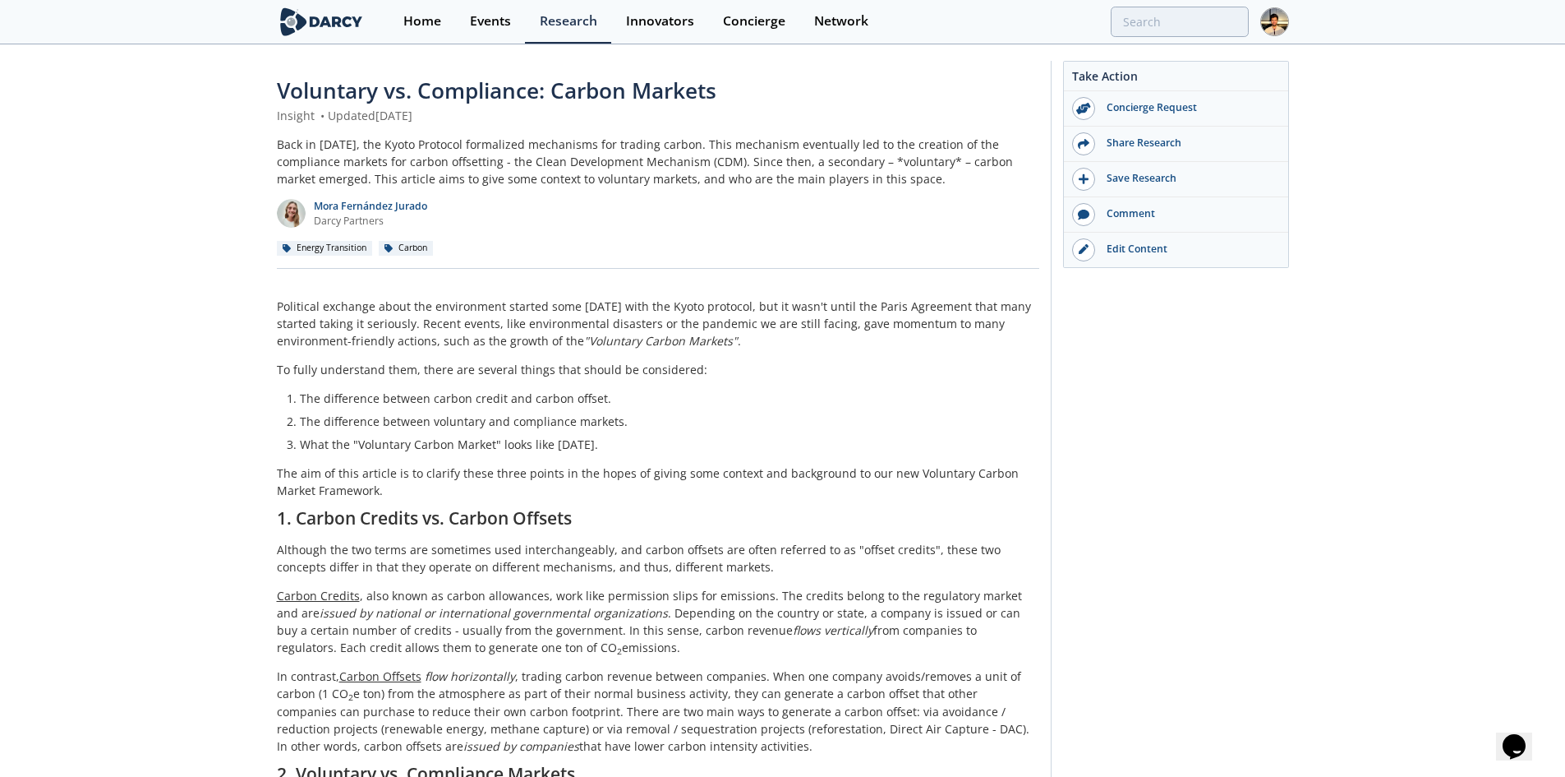
click at [435, 105] on div "Voluntary vs. Compliance: Carbon Markets" at bounding box center [658, 91] width 763 height 32
click at [440, 97] on span "Voluntary vs. Compliance: Carbon Markets" at bounding box center [497, 91] width 440 height 30
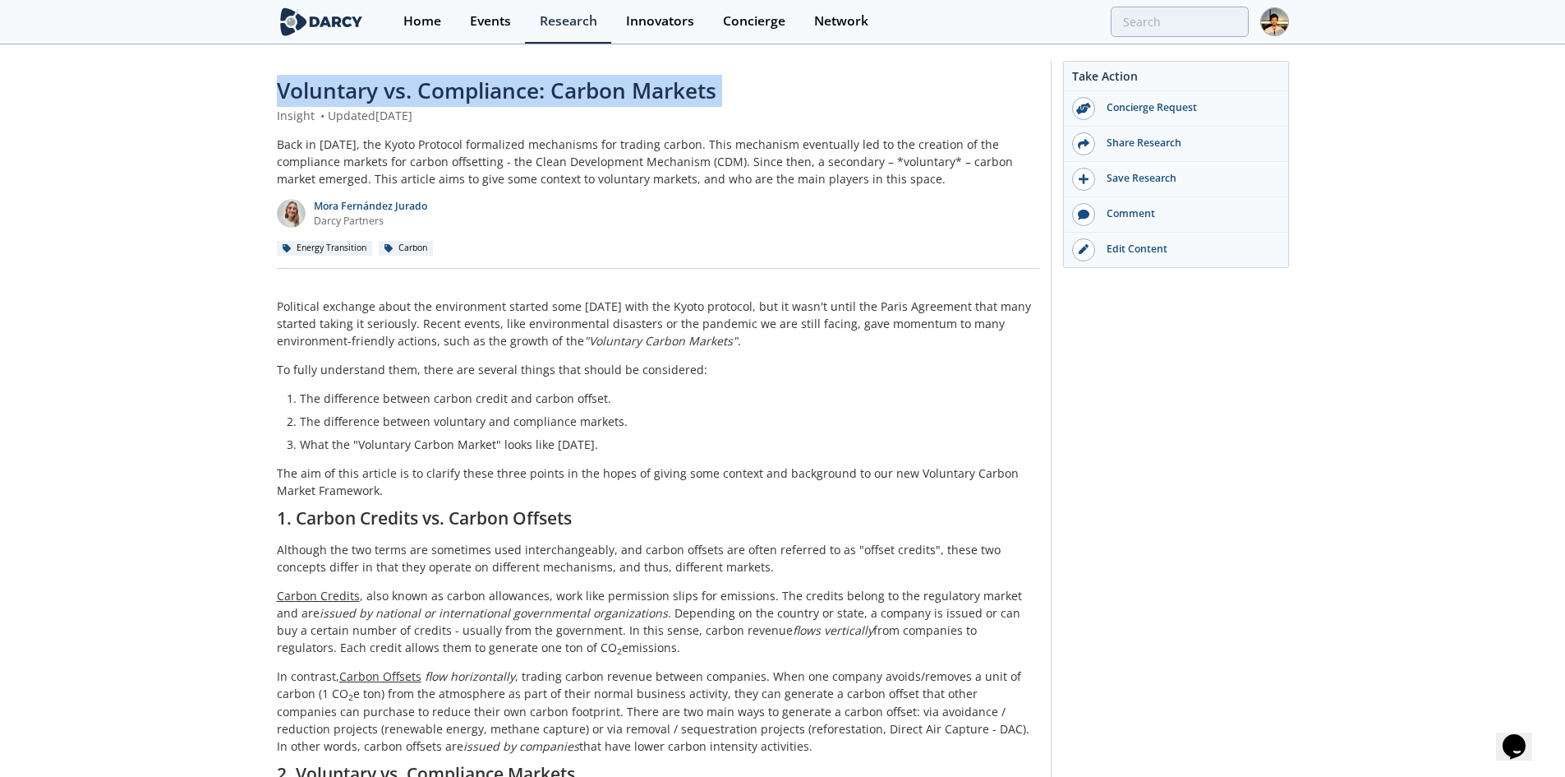
click at [440, 97] on span "Voluntary vs. Compliance: Carbon Markets" at bounding box center [497, 91] width 440 height 30
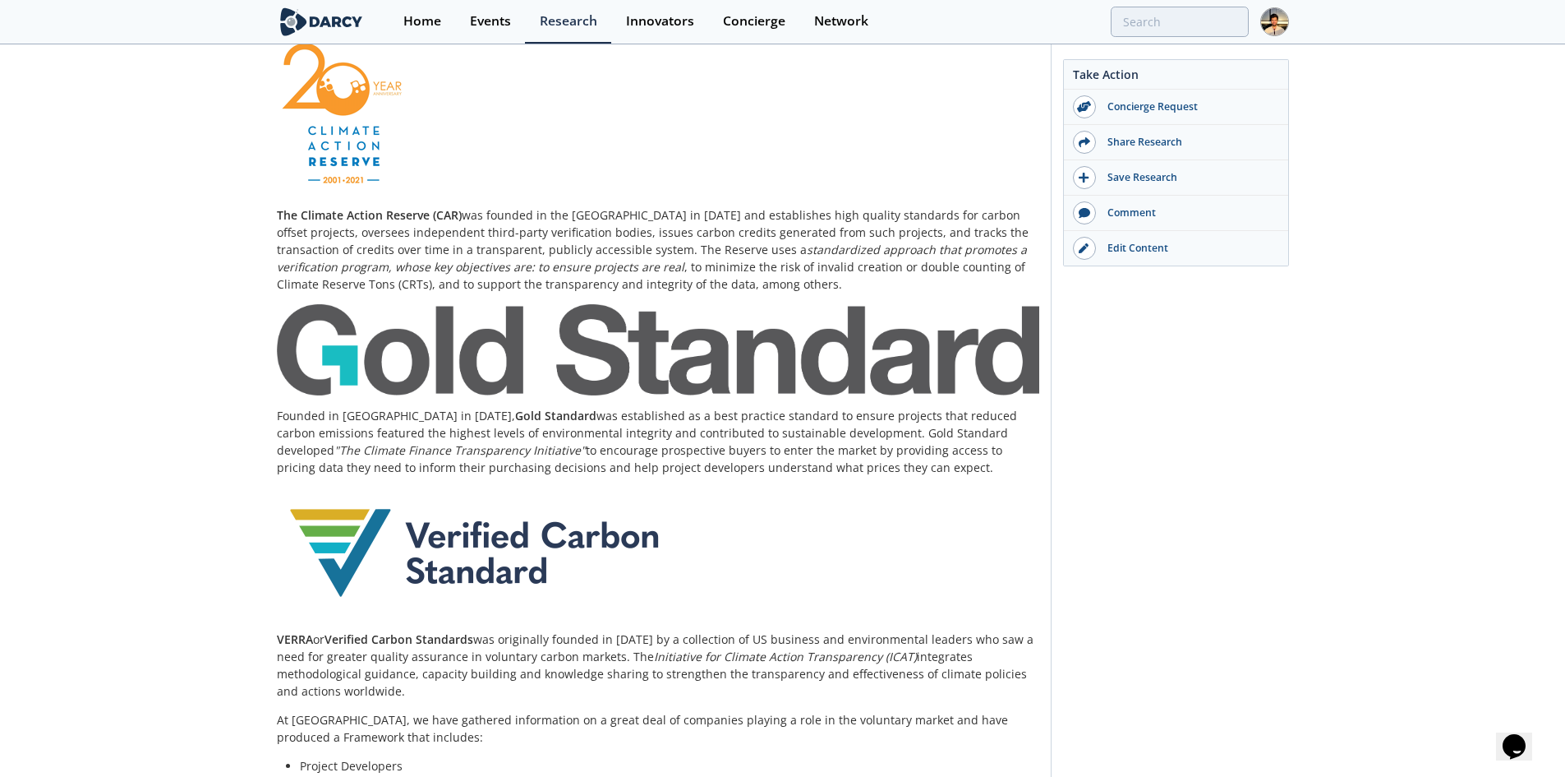
click at [217, 366] on div "Voluntary vs. Compliance: Carbon Markets Insight • Updated January 4, 2022 Back…" at bounding box center [782, 70] width 1565 height 3828
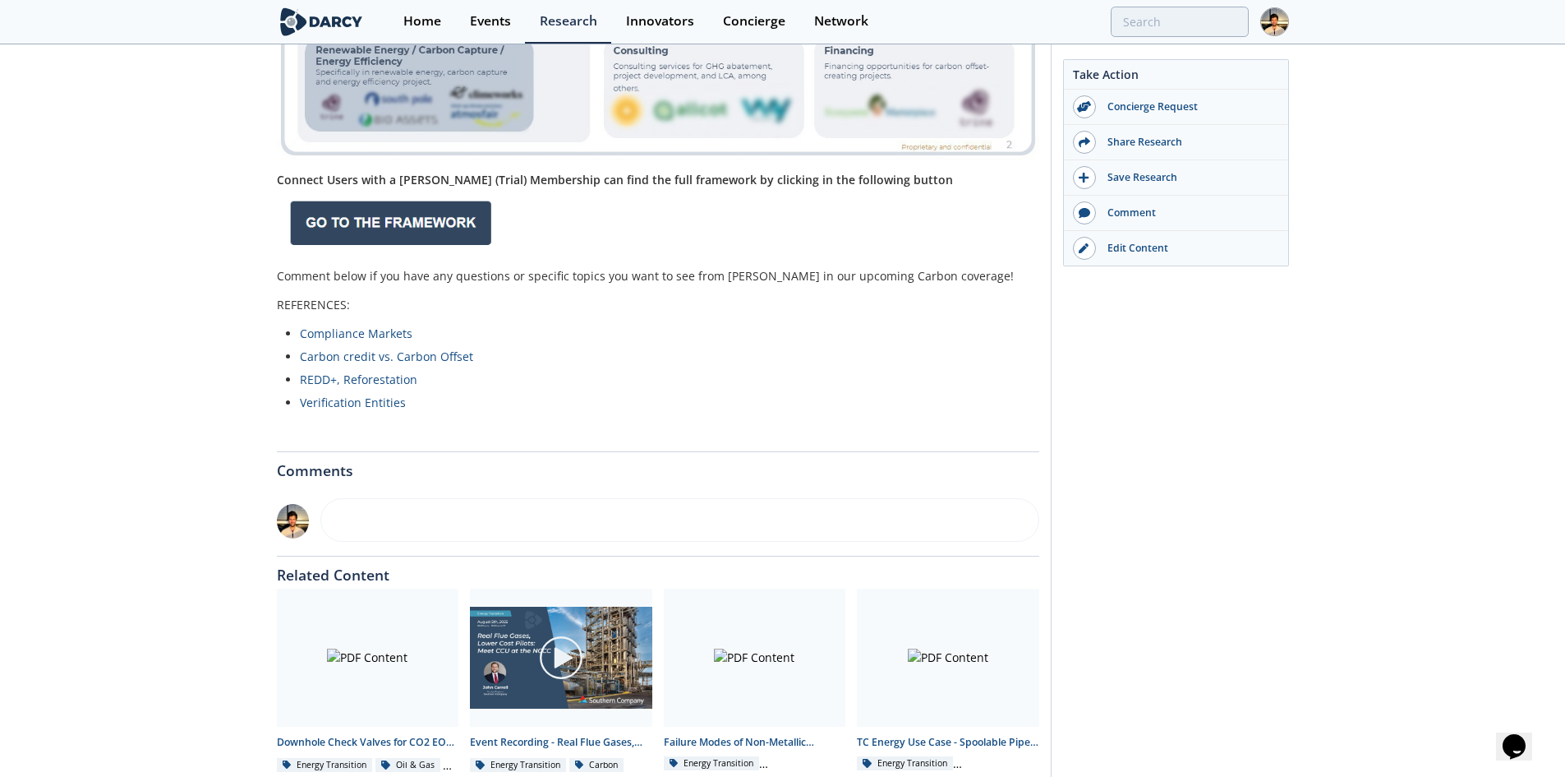
scroll to position [2901, 0]
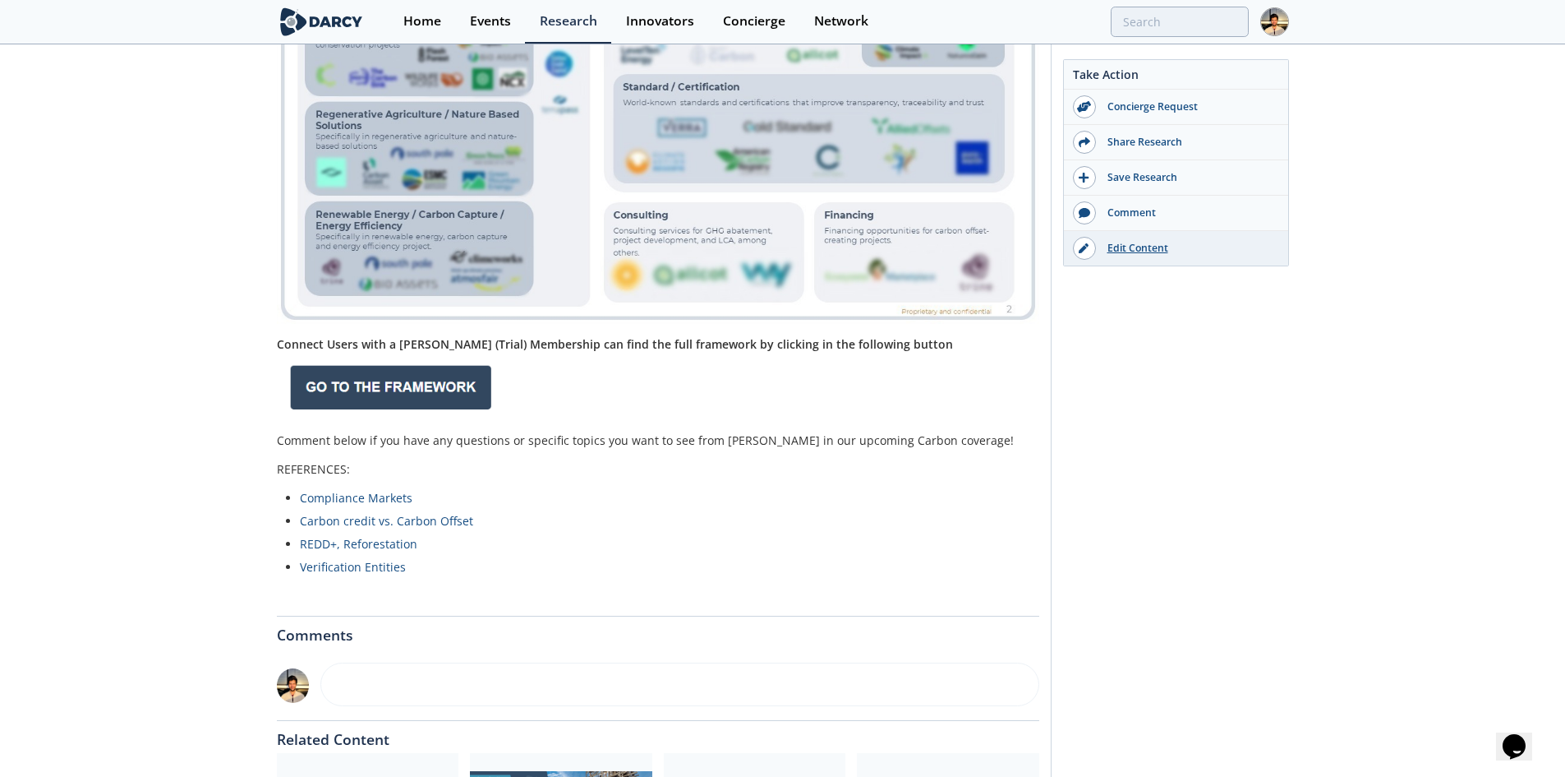
click at [1131, 257] on link "Edit Content" at bounding box center [1176, 248] width 224 height 35
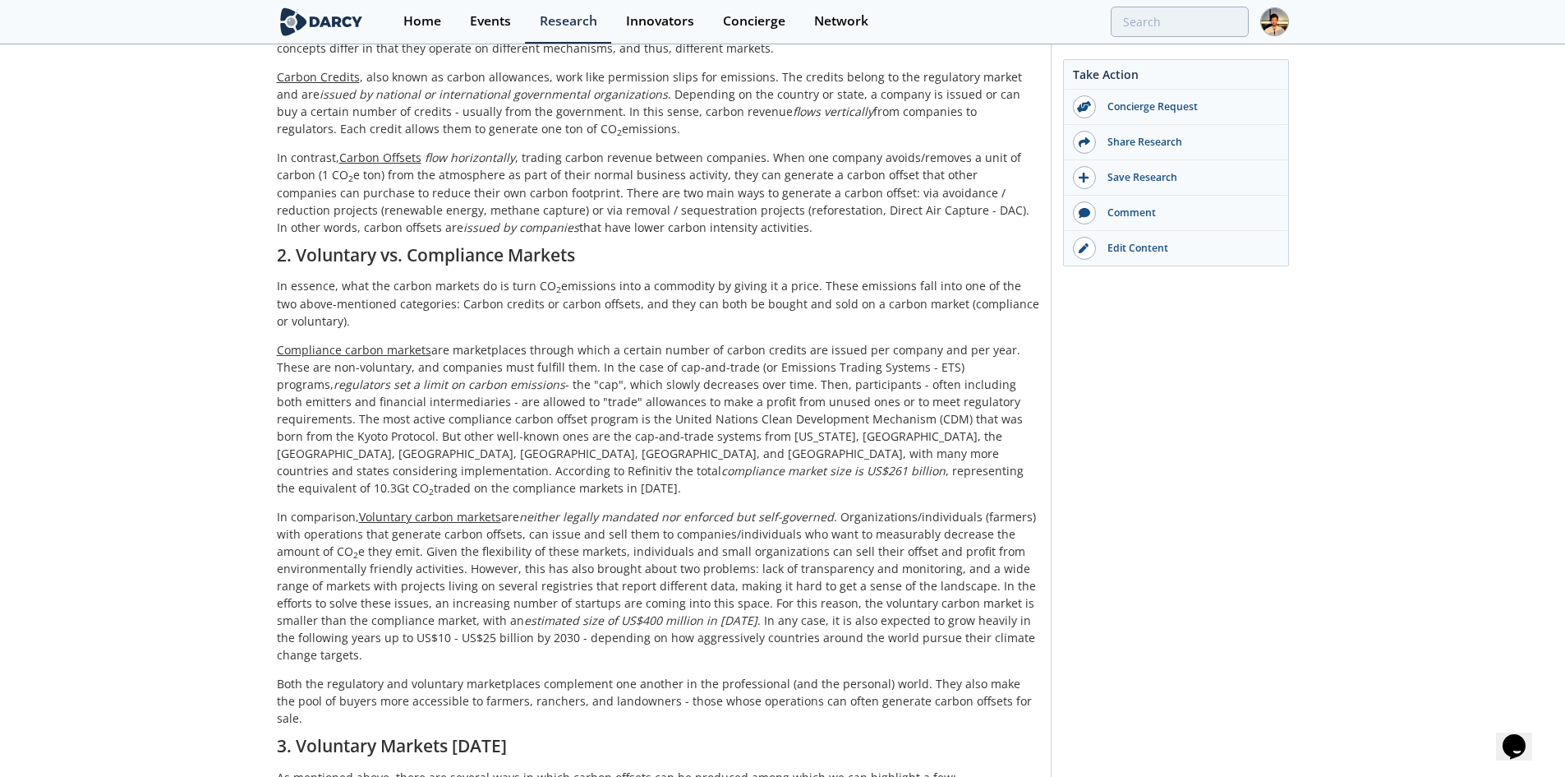
scroll to position [0, 0]
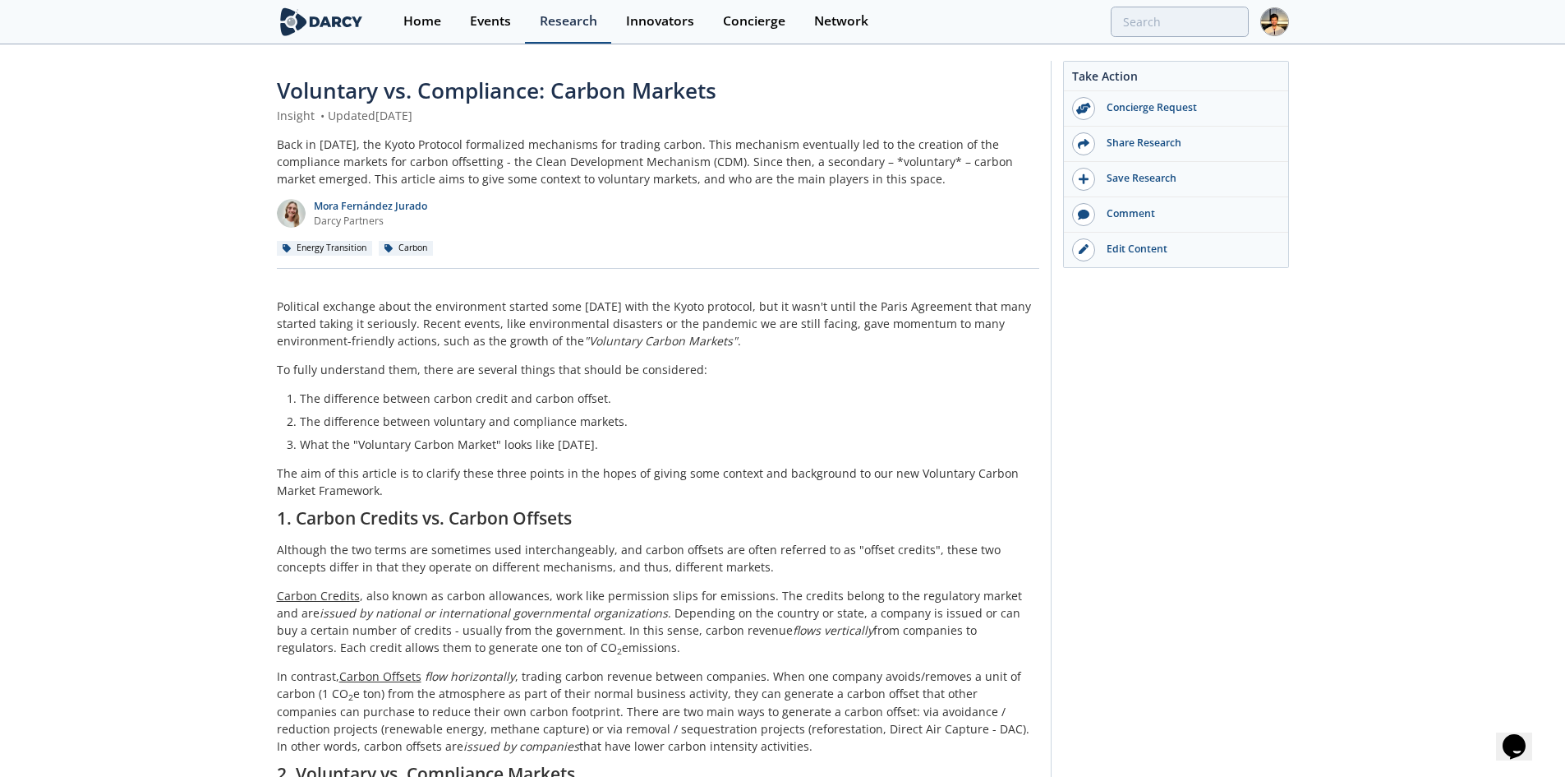
drag, startPoint x: 515, startPoint y: 30, endPoint x: 532, endPoint y: 33, distance: 17.4
click at [515, 30] on link "Events" at bounding box center [490, 22] width 70 height 44
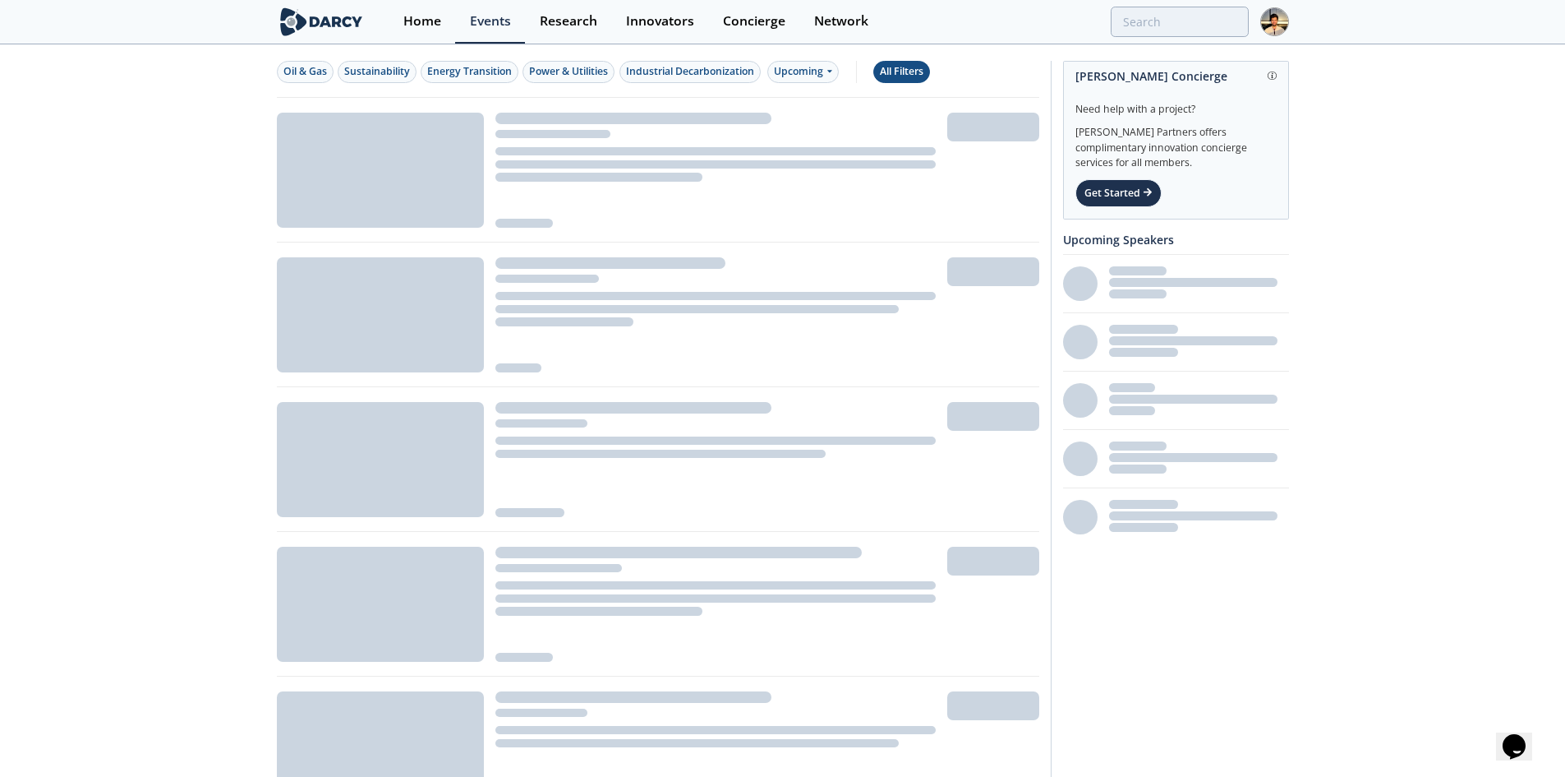
click at [910, 61] on button "All Filters" at bounding box center [901, 72] width 57 height 22
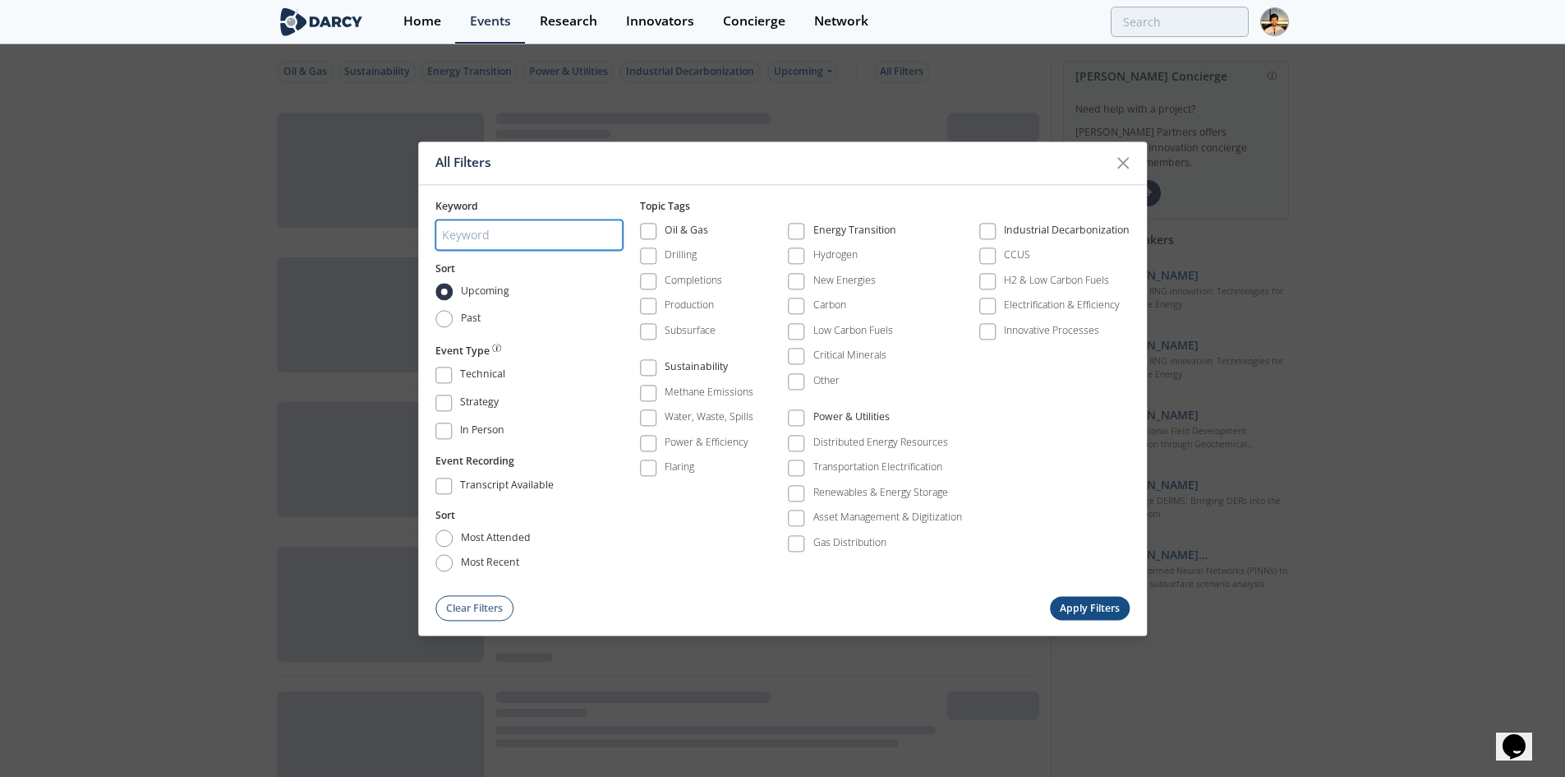
click at [566, 240] on input "search" at bounding box center [529, 235] width 187 height 30
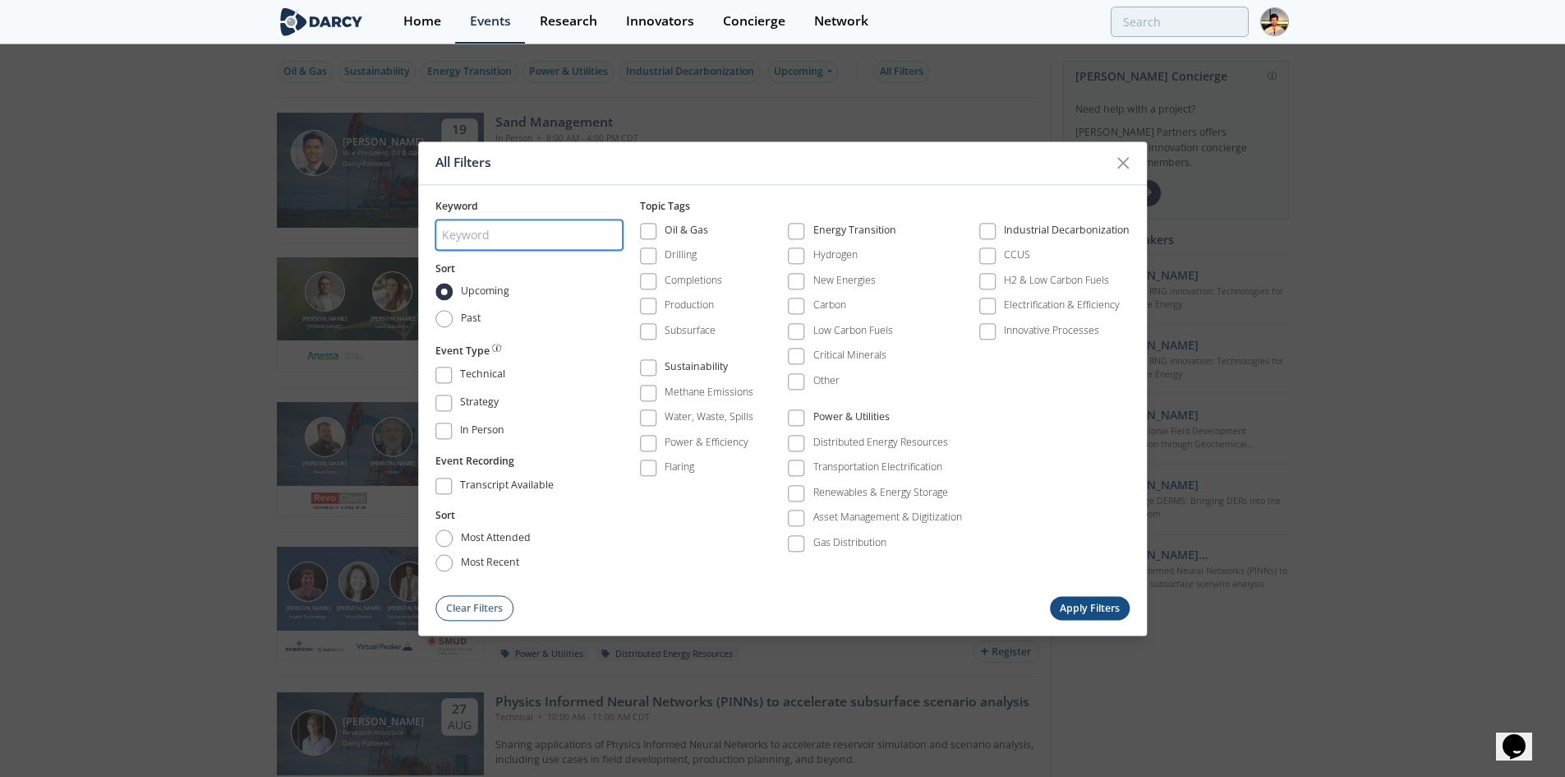
paste input "Enhancing RNG innovation: Technologies for Sustainable Energy"
type input "Enhancing RNG innovation: Technologies for Sustainable Energy"
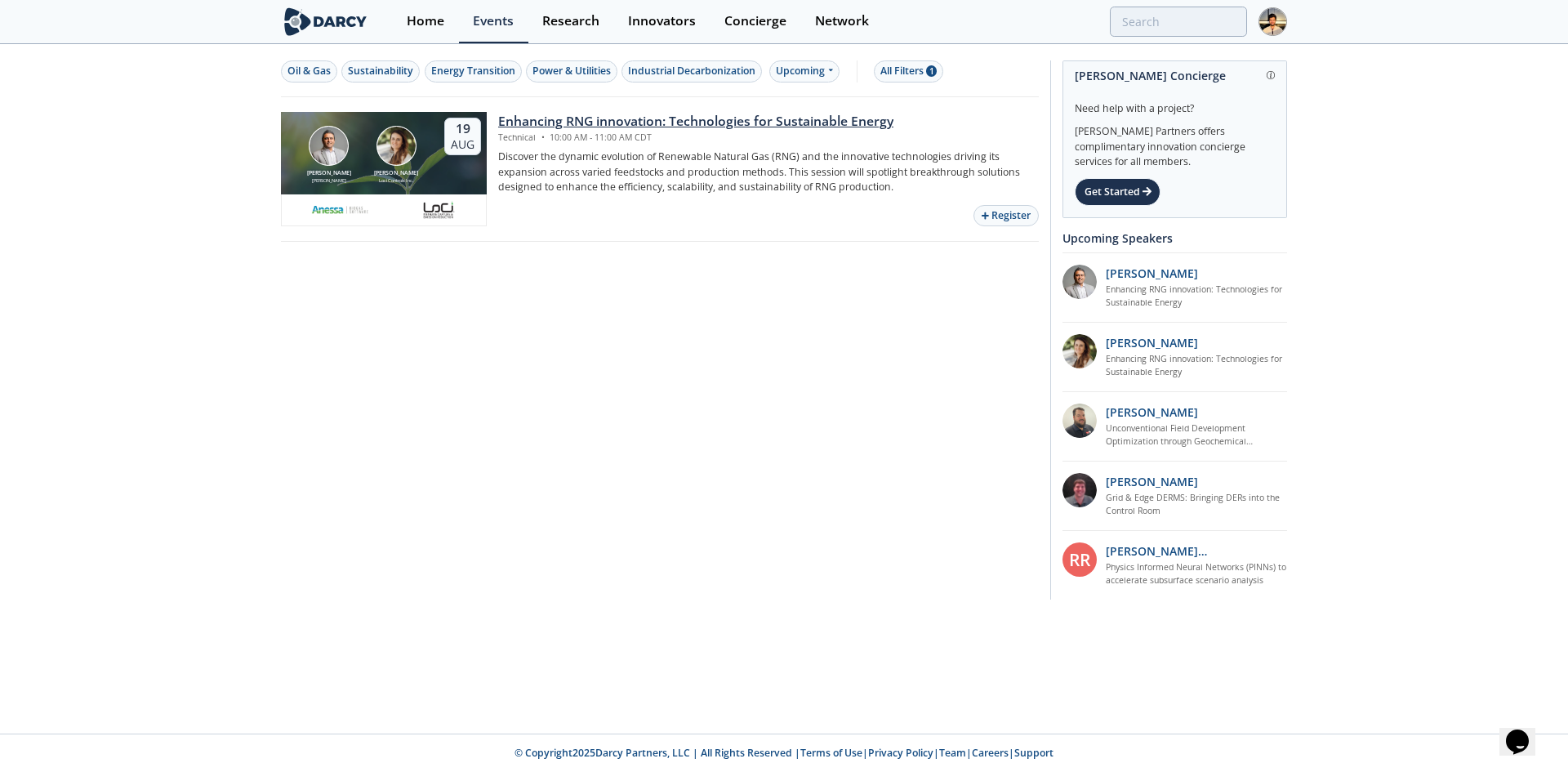
click at [638, 125] on div "Enhancing RNG innovation: Technologies for Sustainable Energy" at bounding box center [696, 122] width 395 height 20
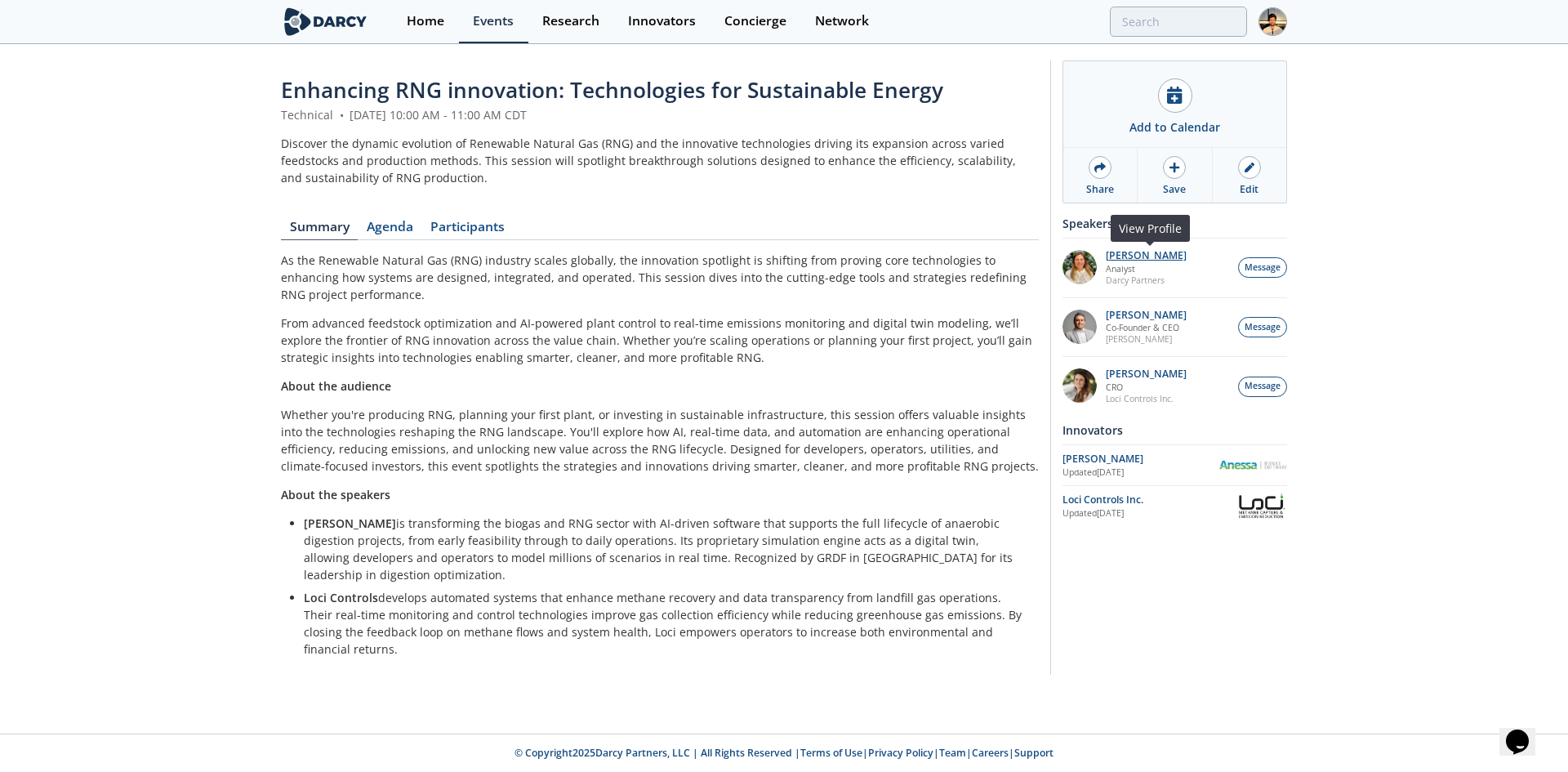
click at [1114, 249] on p "Catalina Zazkin" at bounding box center [1146, 255] width 80 height 12
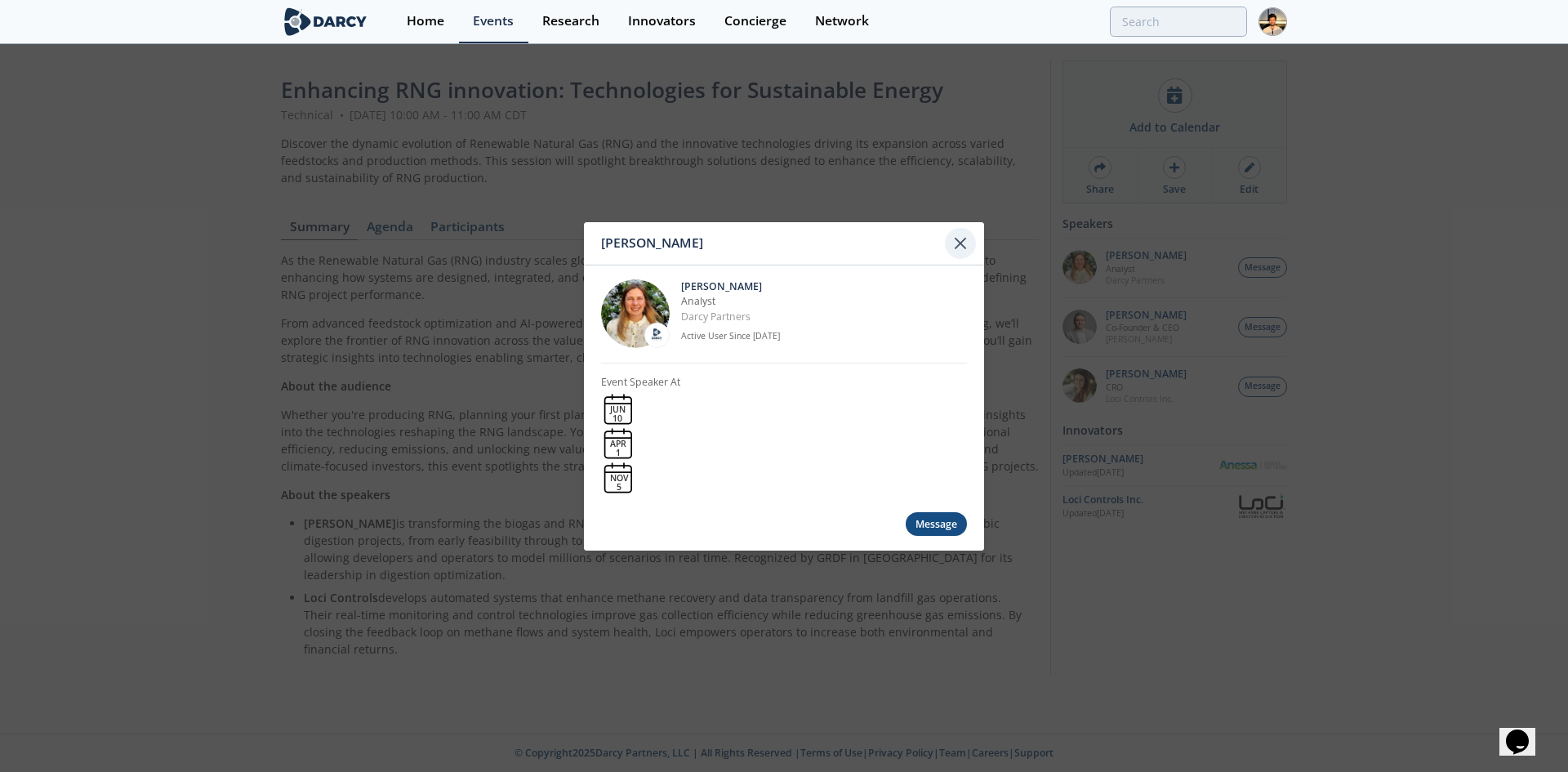
click at [958, 245] on icon at bounding box center [960, 242] width 20 height 20
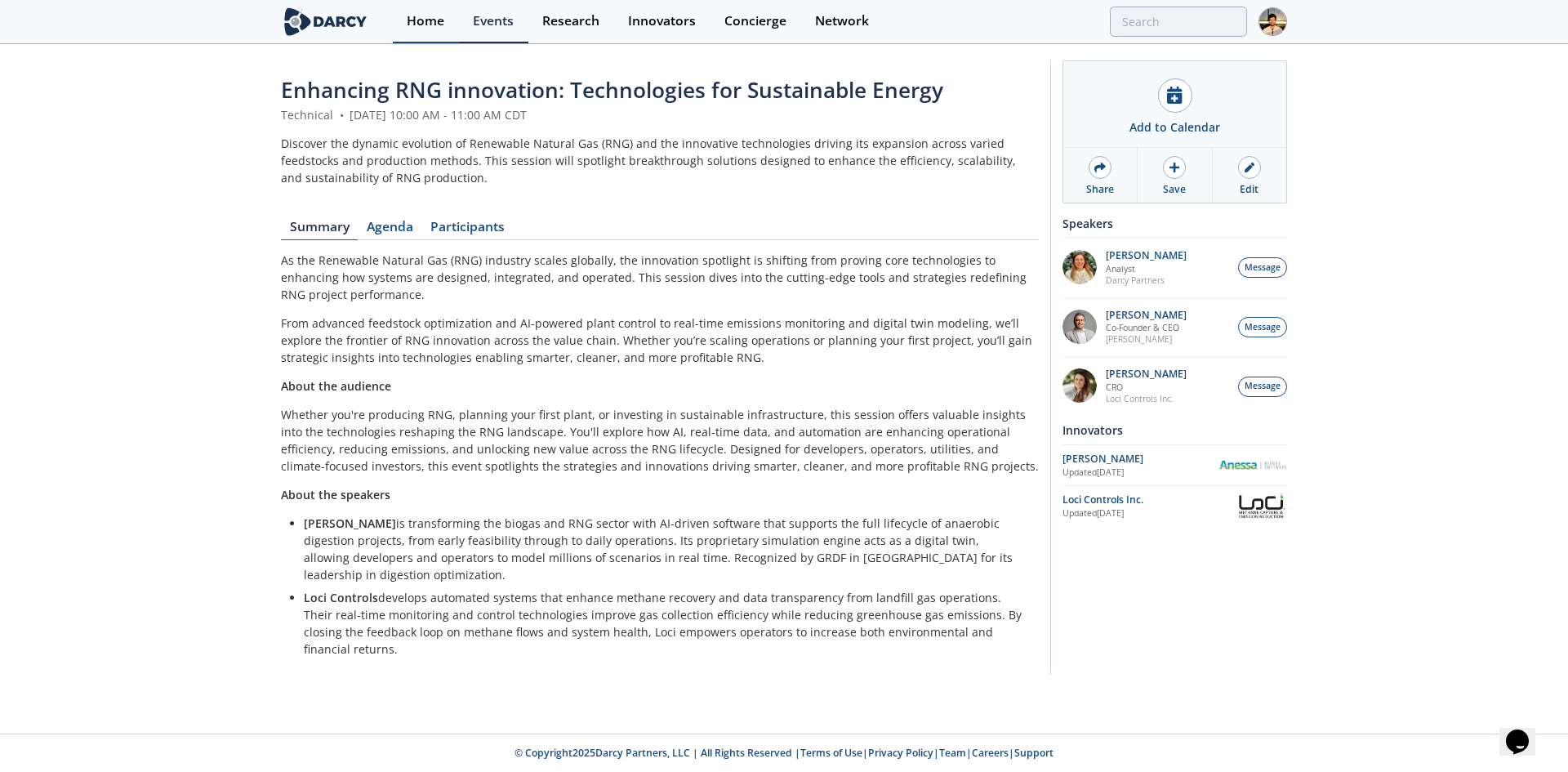
click at [426, 26] on div "Home" at bounding box center [425, 21] width 38 height 13
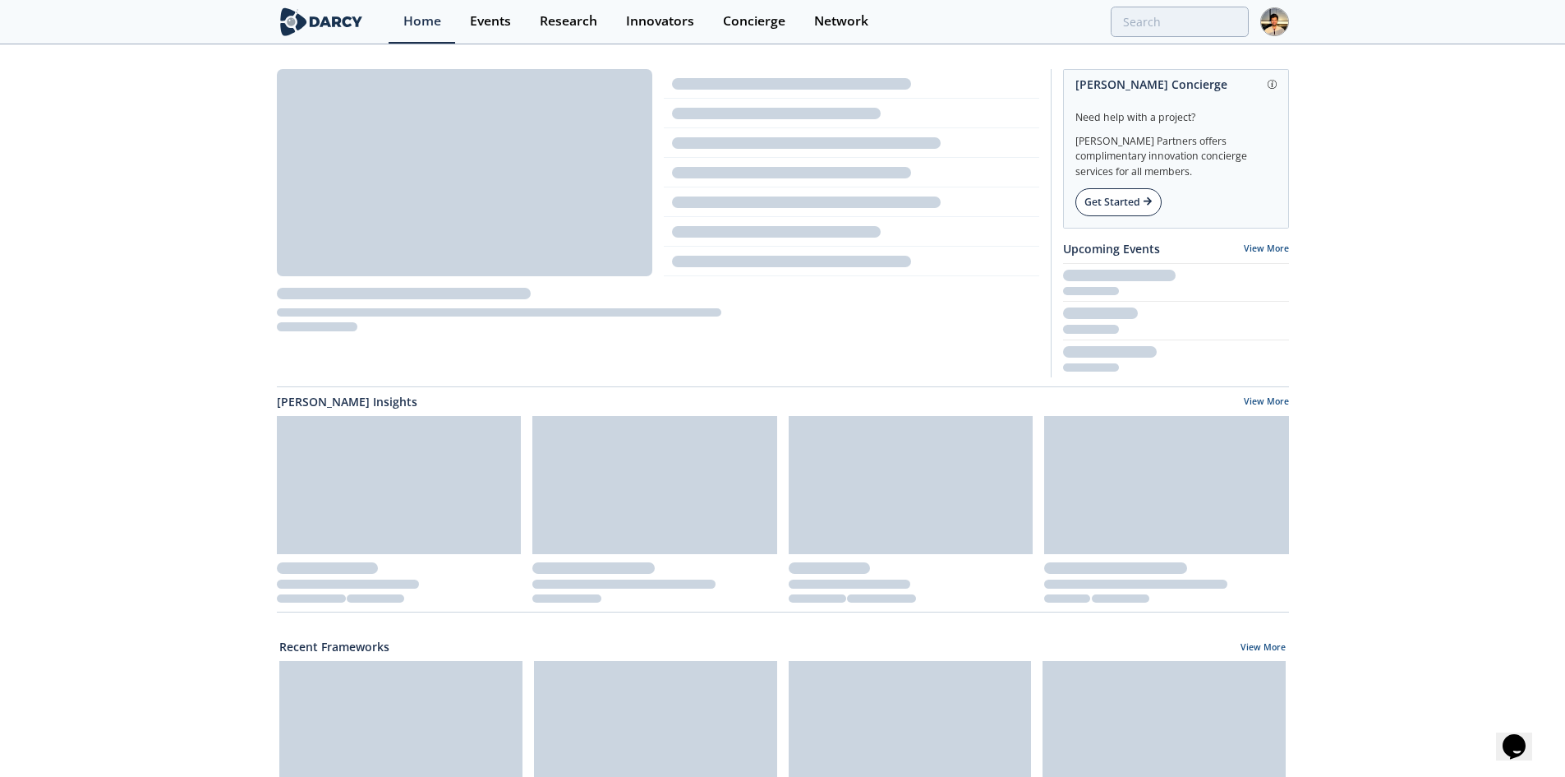
click at [1106, 194] on div "Get Started" at bounding box center [1119, 202] width 86 height 28
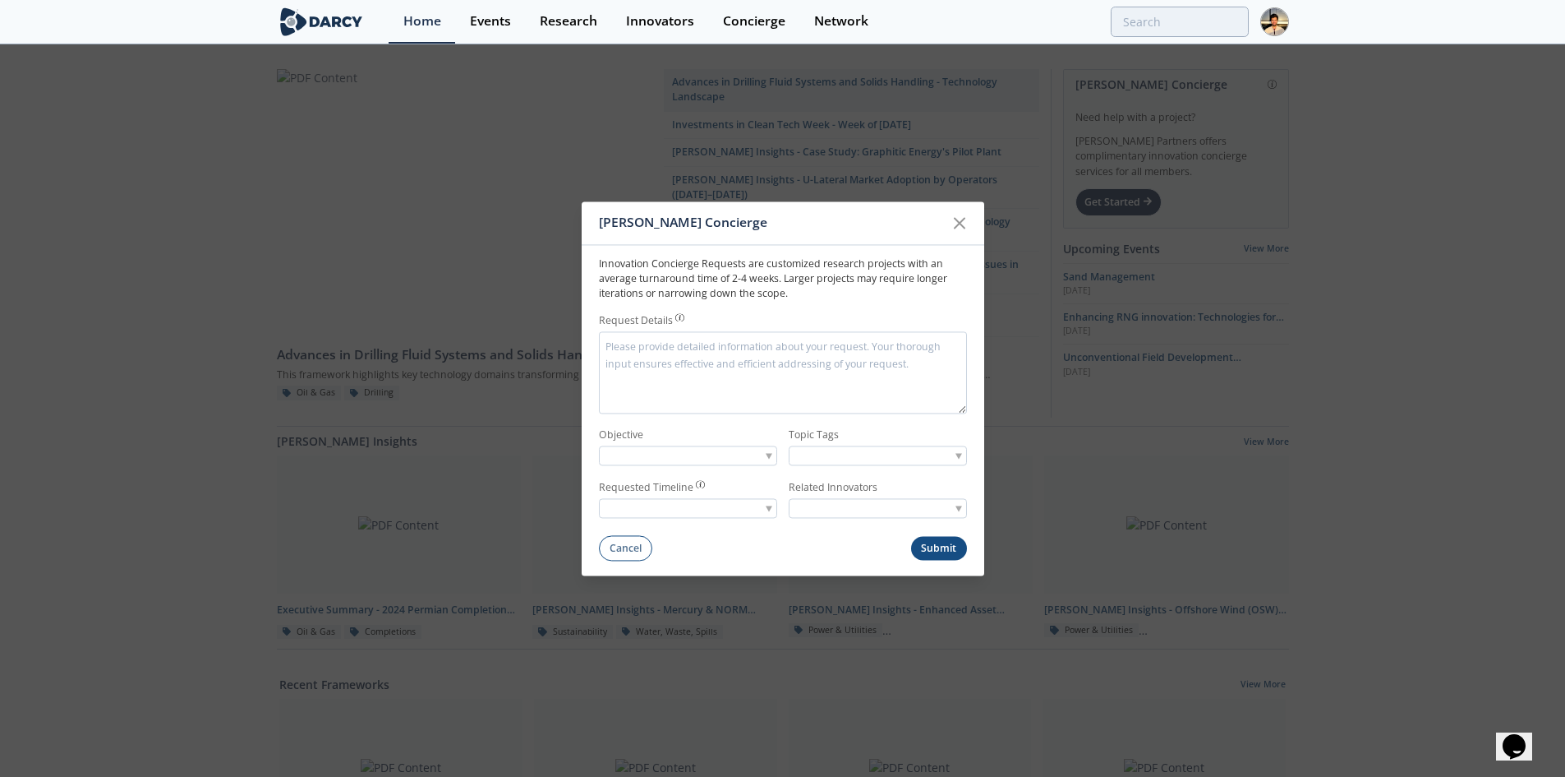
click at [891, 295] on p "Innovation Concierge Requests are customized research projects with an average …" at bounding box center [783, 278] width 368 height 45
click at [745, 504] on div at bounding box center [688, 508] width 178 height 21
click at [693, 501] on div at bounding box center [688, 508] width 178 height 21
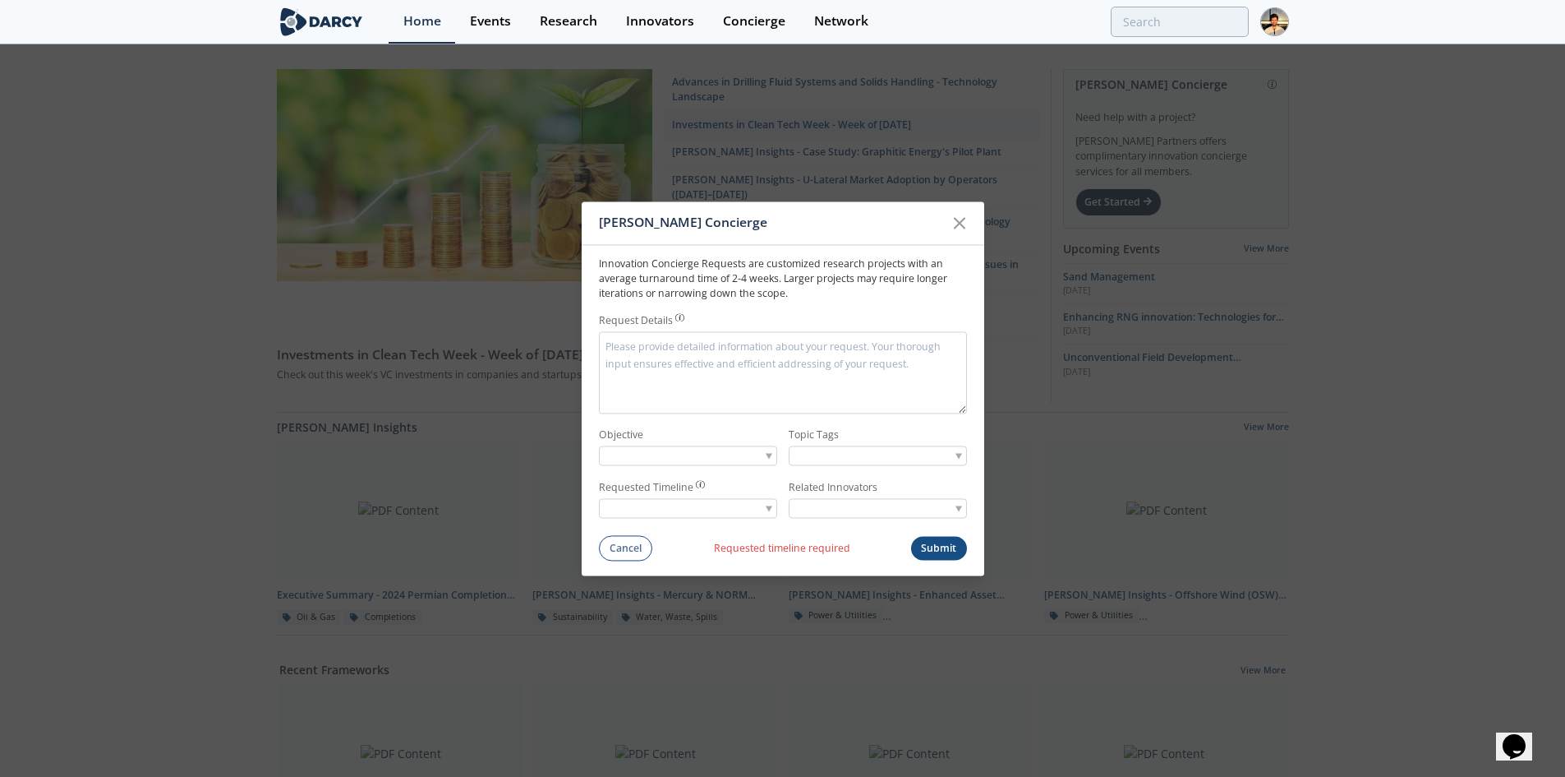
click at [943, 543] on button "Submit" at bounding box center [939, 549] width 56 height 24
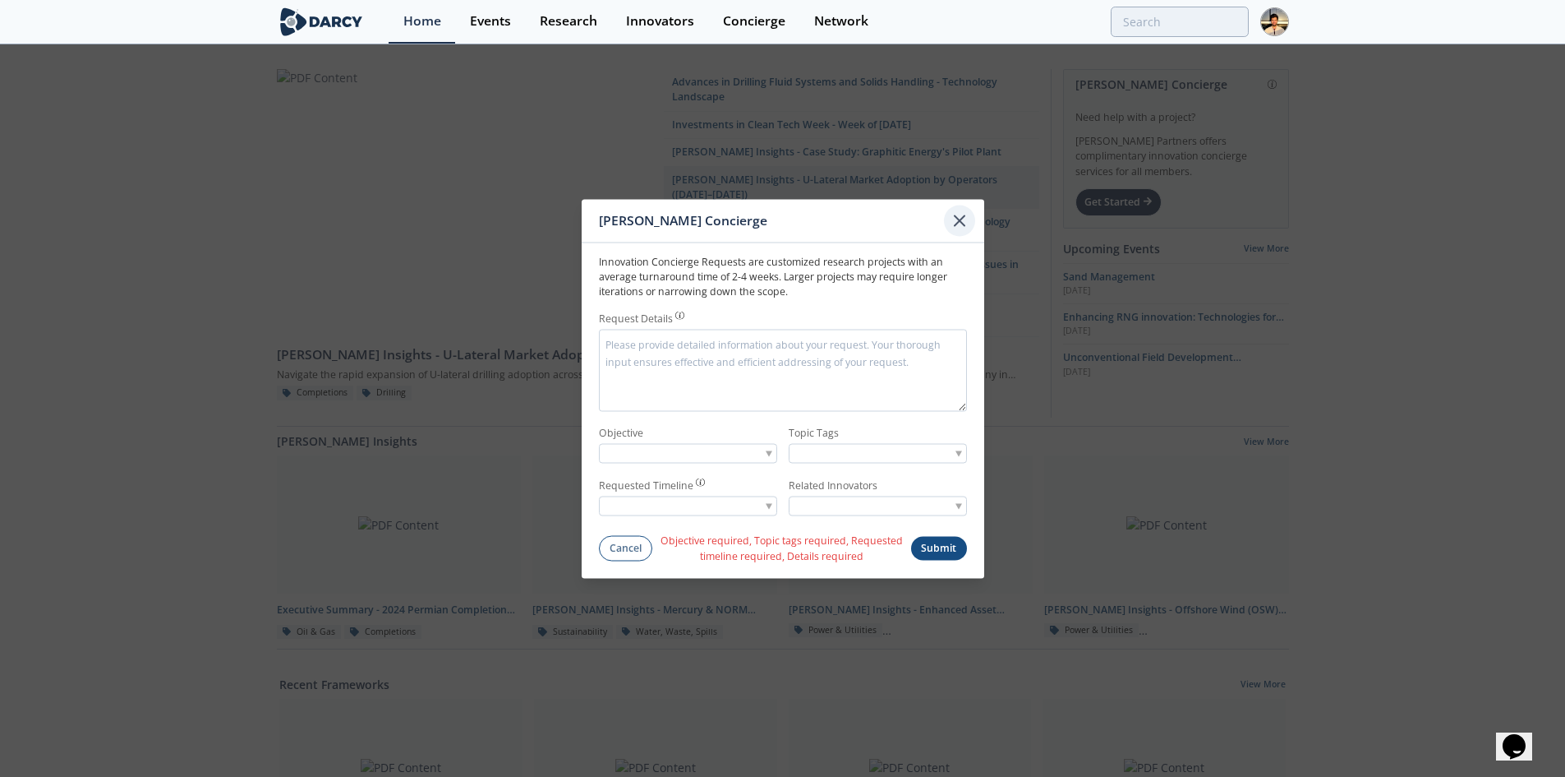
click at [962, 226] on icon at bounding box center [960, 220] width 20 height 20
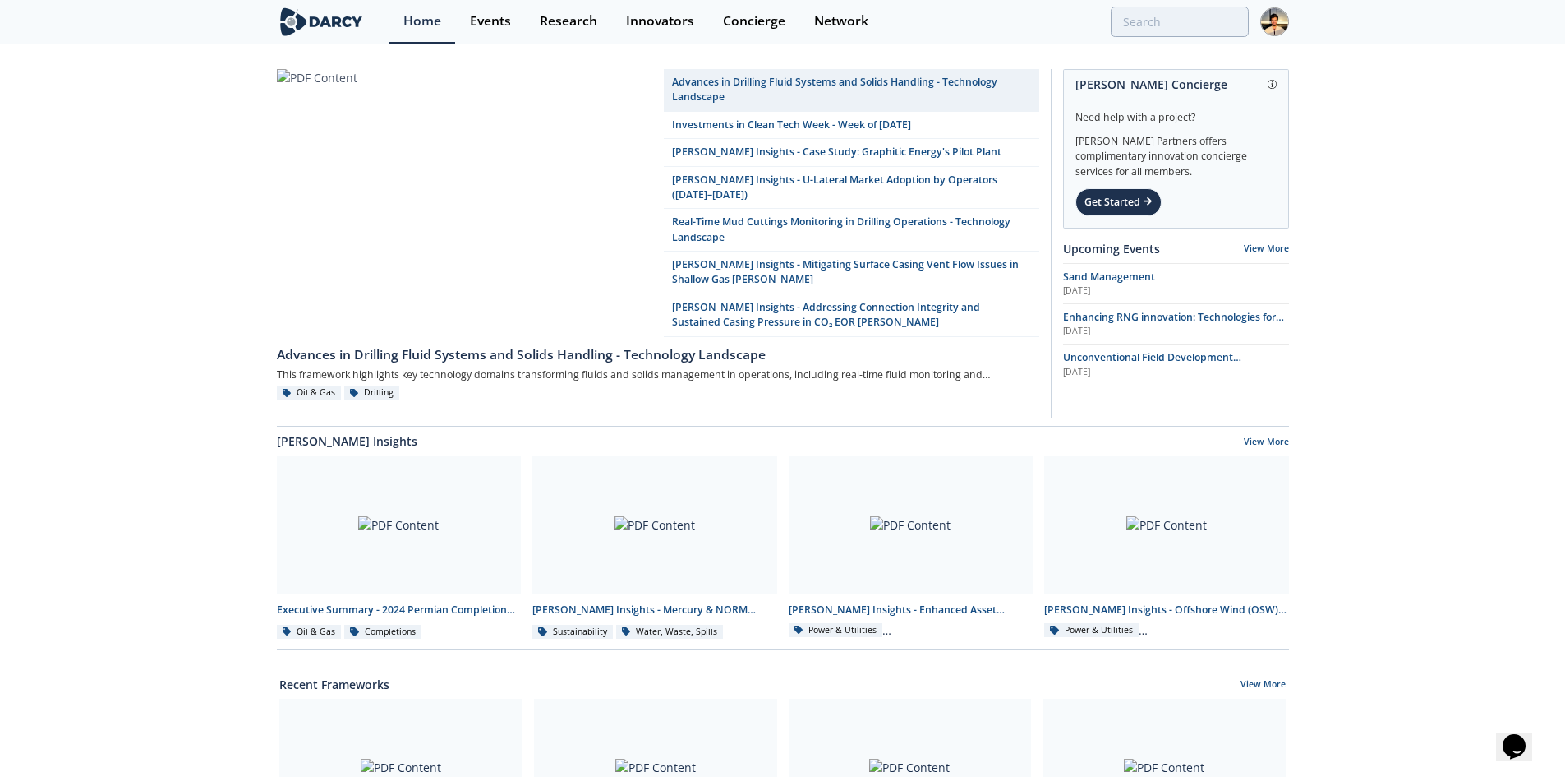
click at [25, 205] on div "Advances in Drilling Fluid Systems and Solids Handling - Technology Landscape I…" at bounding box center [782, 757] width 1565 height 1422
